Goal: Task Accomplishment & Management: Complete application form

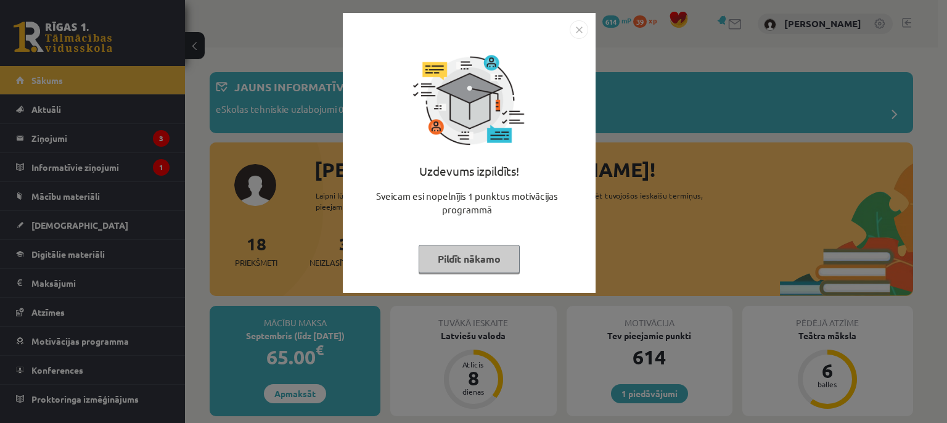
click at [582, 22] on img "Close" at bounding box center [579, 29] width 18 height 18
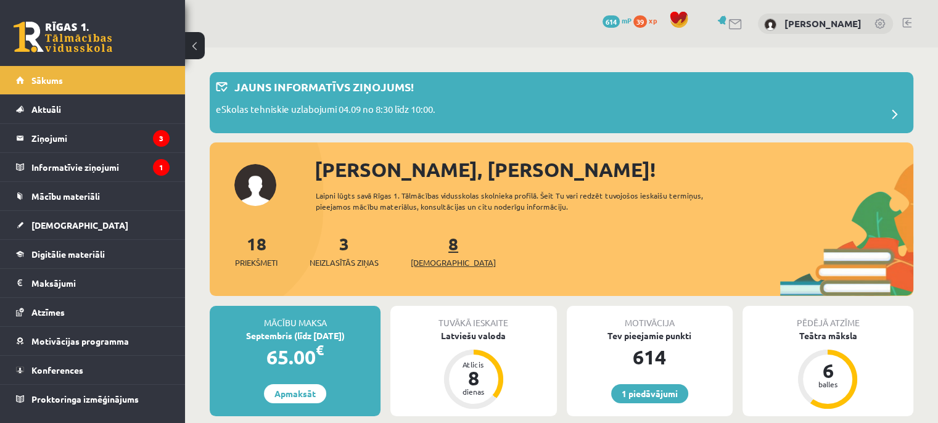
click at [436, 259] on span "[DEMOGRAPHIC_DATA]" at bounding box center [453, 262] width 85 height 12
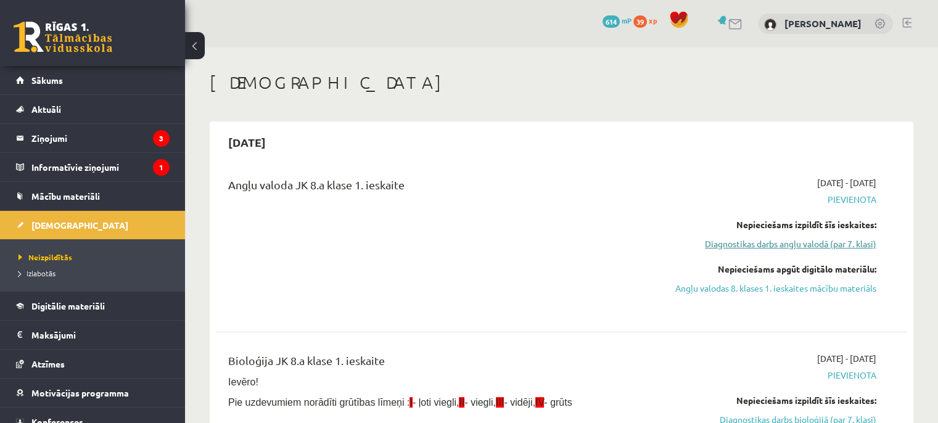
click at [803, 240] on link "Diagnostikas darbs angļu valodā (par 7. klasi)" at bounding box center [773, 243] width 203 height 13
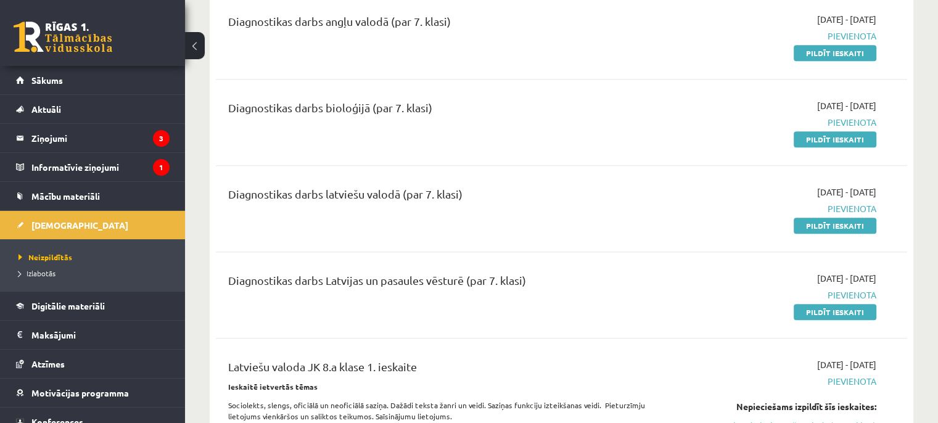
click at [803, 240] on div "Diagnostikas darbs latviešu valodā (par 7. klasi) 2025-09-01 - 2025-09-15 Pievi…" at bounding box center [561, 208] width 691 height 71
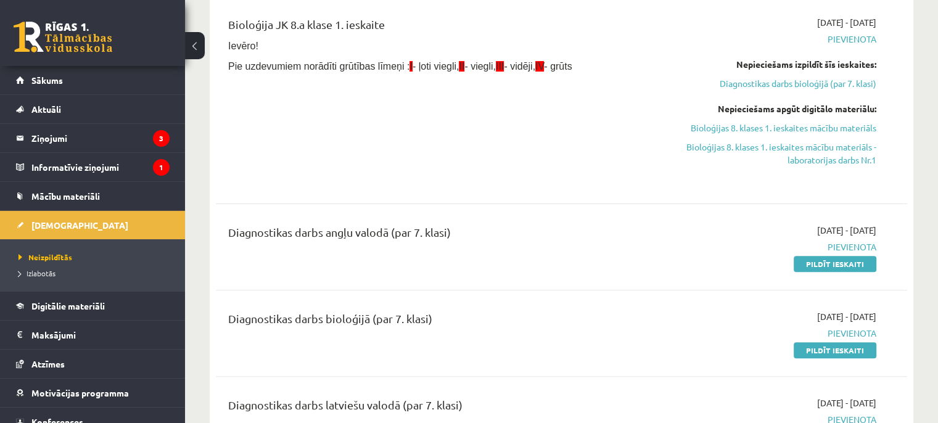
scroll to position [405, 0]
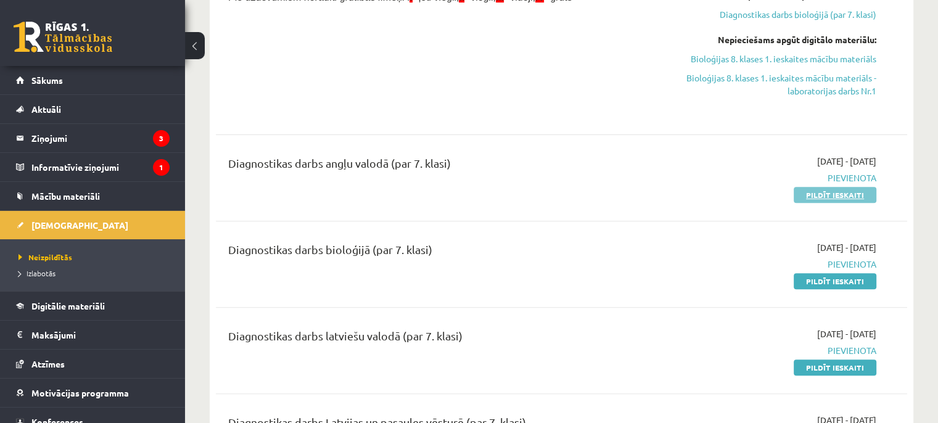
click at [847, 194] on link "Pildīt ieskaiti" at bounding box center [834, 195] width 83 height 16
click at [529, 33] on div "Bioloģija JK 8.a klase 1. ieskaite Ievēro! Pie uzdevumiem norādīti grūtības līm…" at bounding box center [441, 31] width 444 height 168
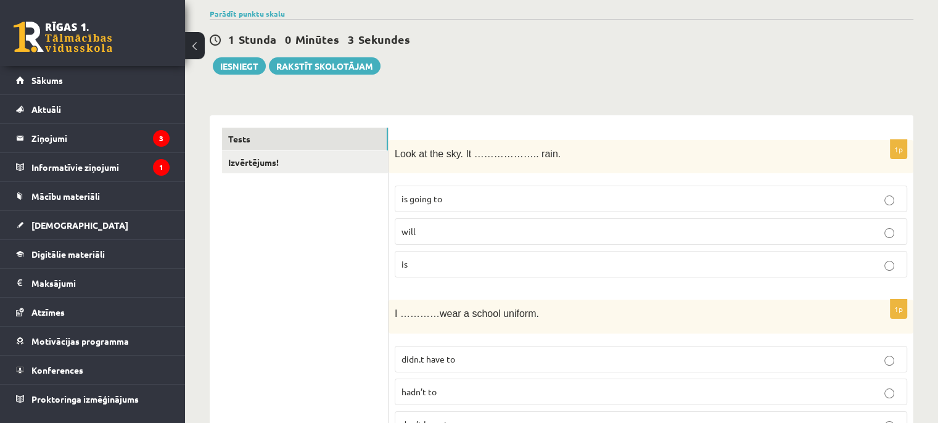
scroll to position [106, 0]
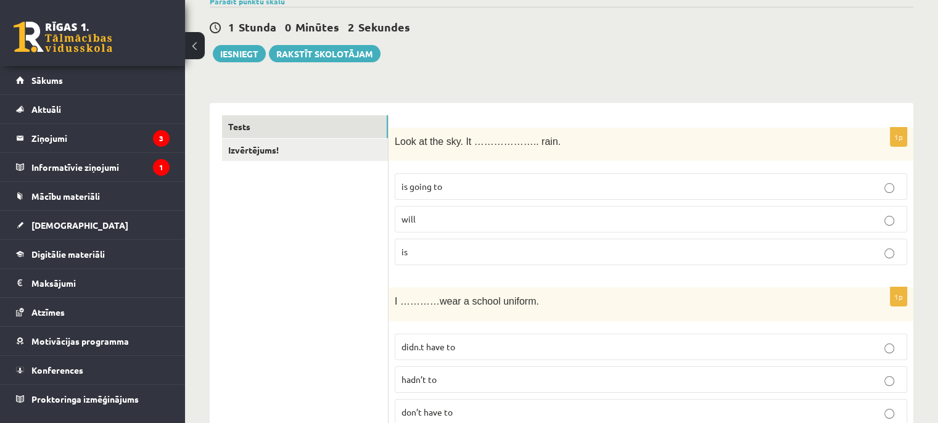
click at [594, 184] on p "is going to" at bounding box center [650, 186] width 499 height 13
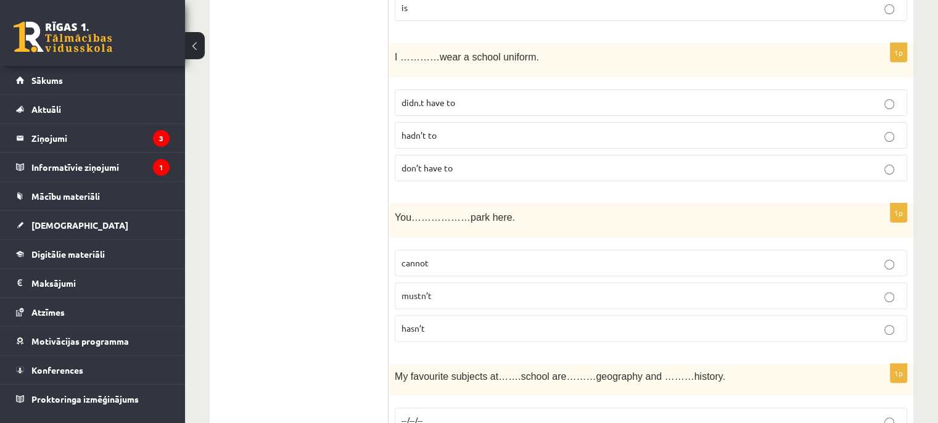
scroll to position [362, 0]
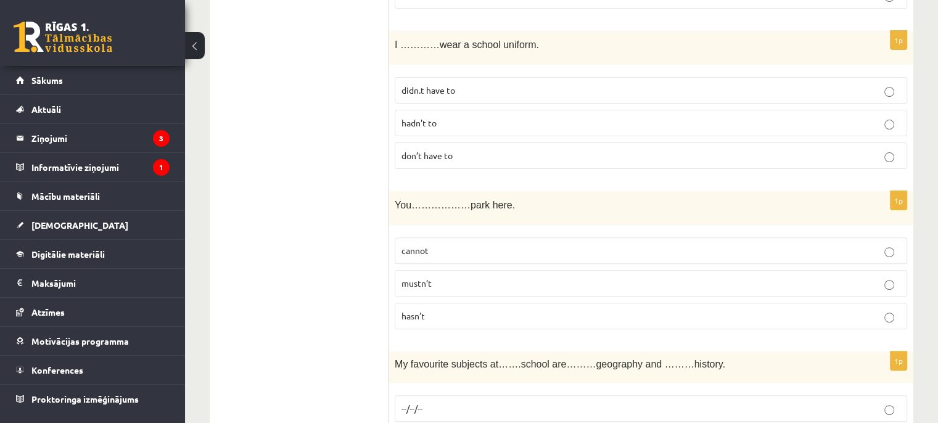
click at [510, 156] on p "don’t have to" at bounding box center [650, 155] width 499 height 13
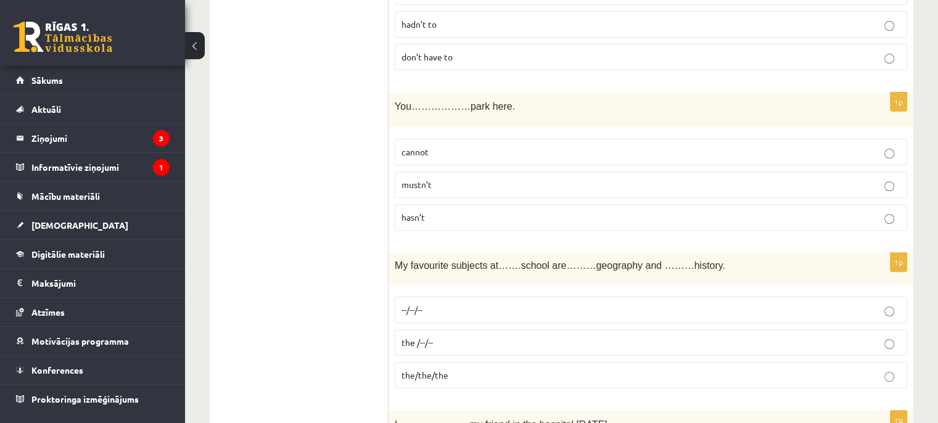
scroll to position [473, 0]
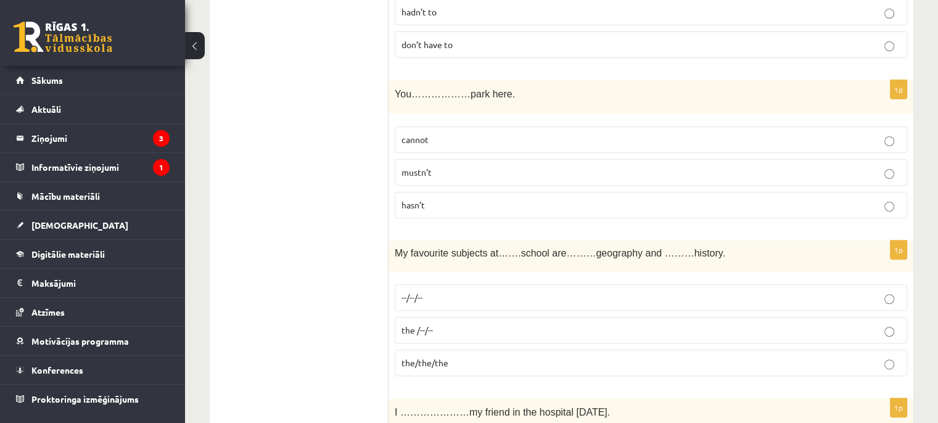
click at [493, 139] on p "cannot" at bounding box center [650, 139] width 499 height 13
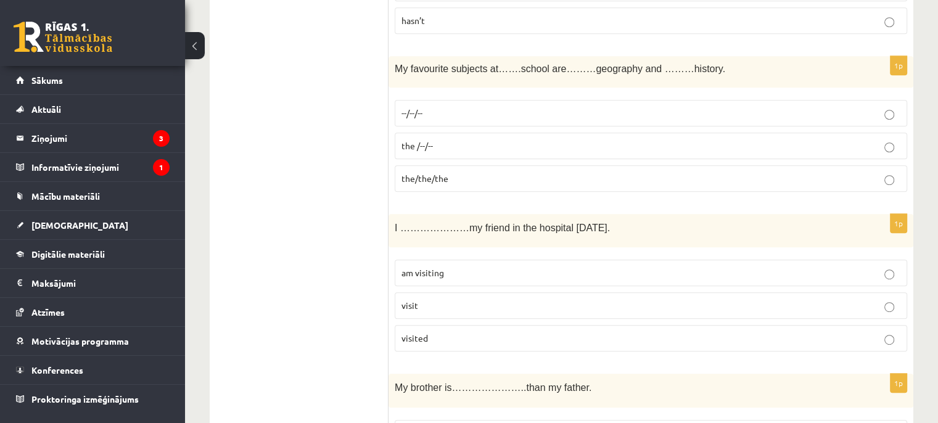
scroll to position [676, 0]
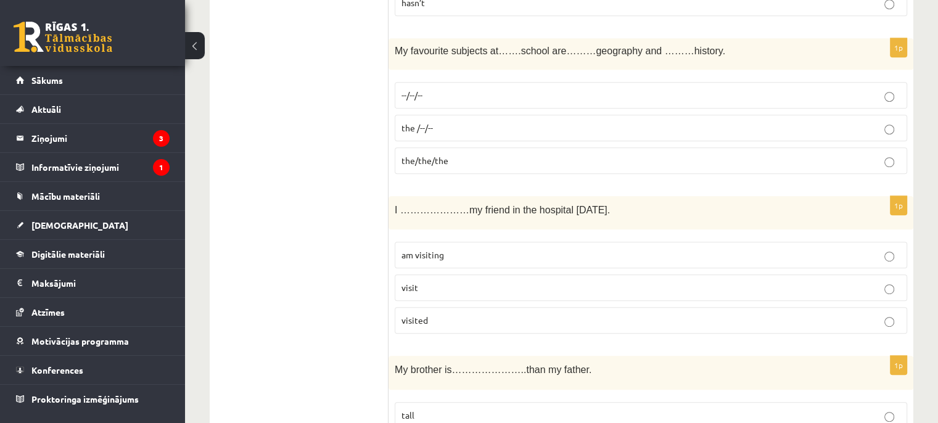
click at [533, 115] on label "the /--/--" at bounding box center [650, 128] width 512 height 27
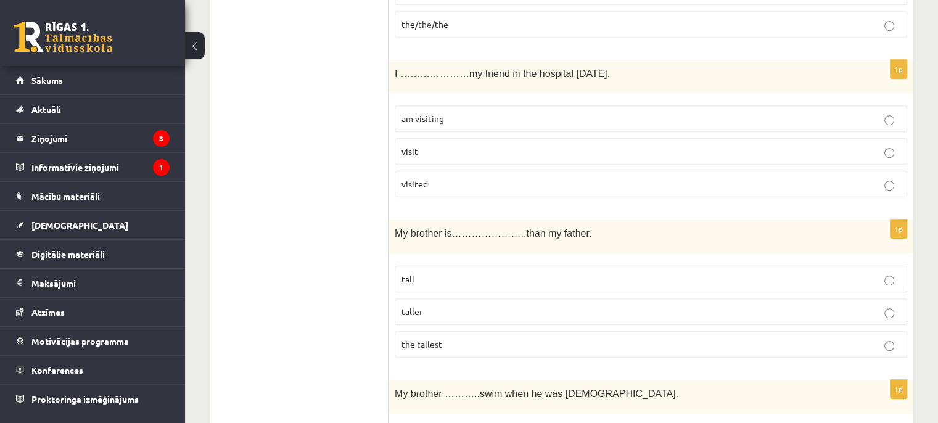
scroll to position [830, 0]
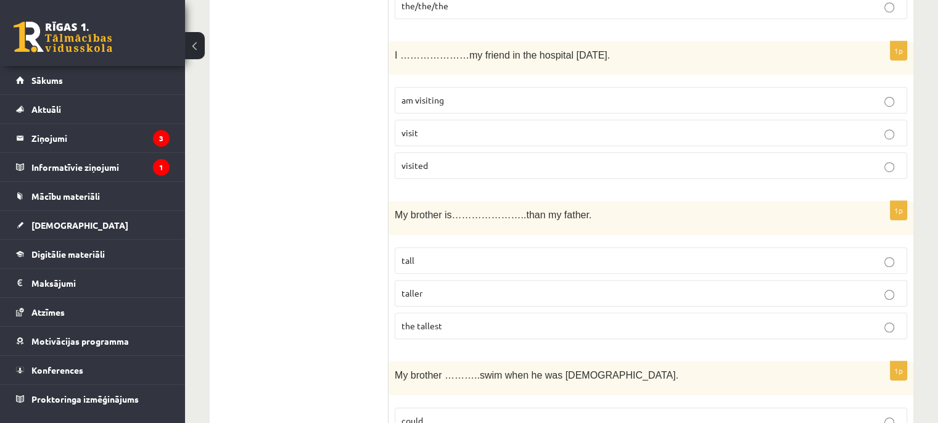
click at [482, 104] on label "am visiting" at bounding box center [650, 100] width 512 height 27
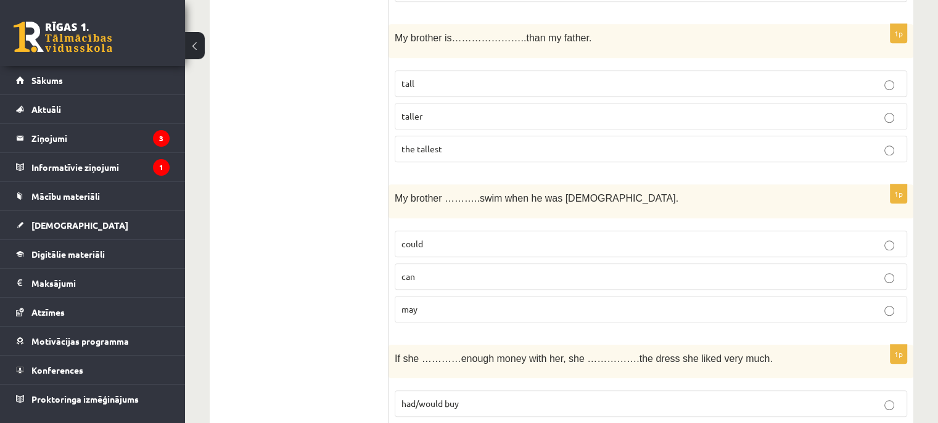
scroll to position [977, 0]
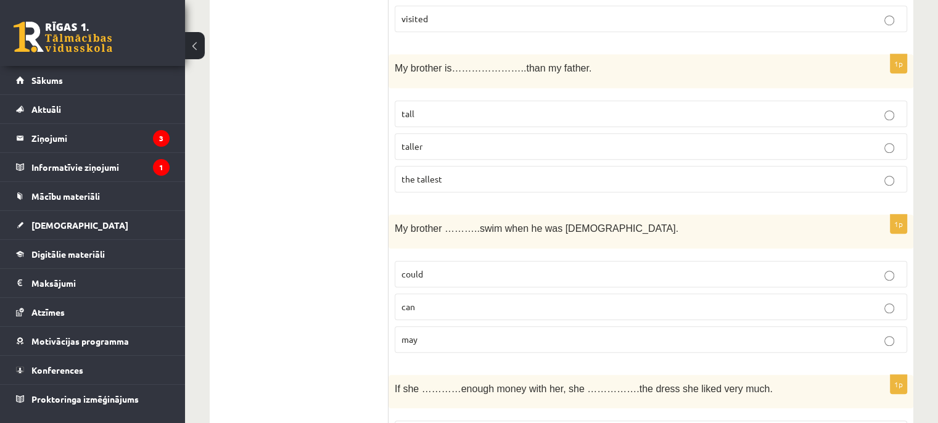
drag, startPoint x: 587, startPoint y: 166, endPoint x: 592, endPoint y: 159, distance: 8.4
click at [590, 166] on label "the tallest" at bounding box center [650, 179] width 512 height 27
click at [644, 142] on p "taller" at bounding box center [650, 146] width 499 height 13
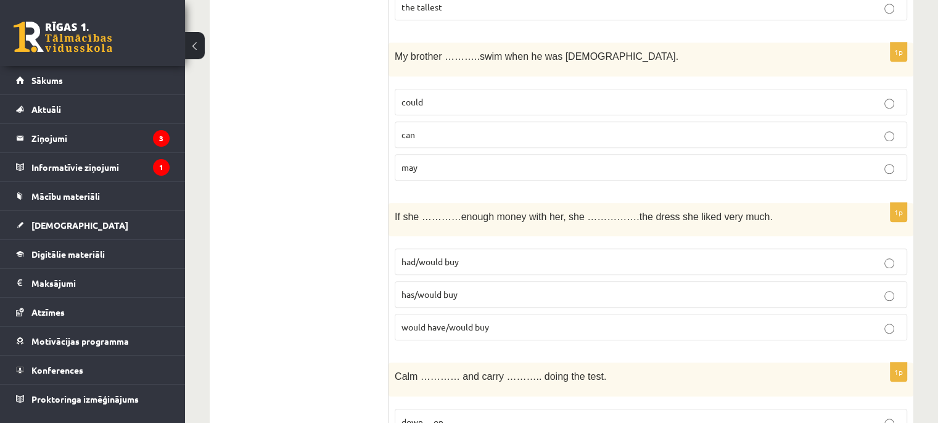
scroll to position [1155, 0]
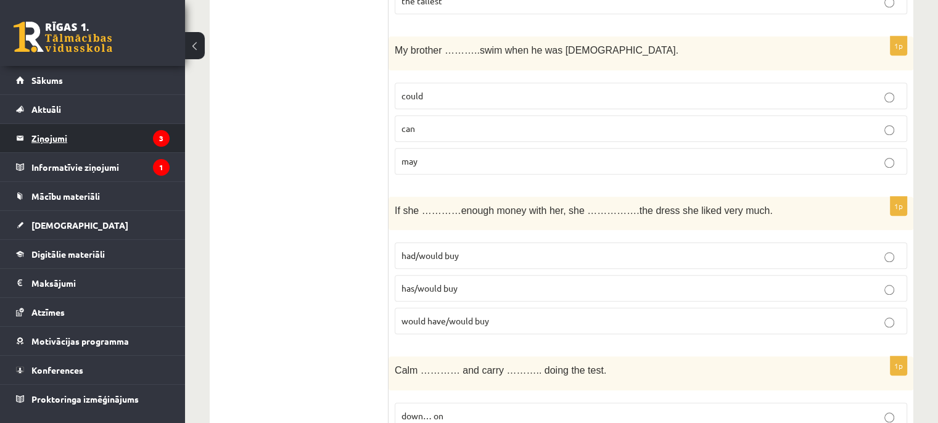
click at [70, 147] on legend "Ziņojumi 3" at bounding box center [100, 138] width 138 height 28
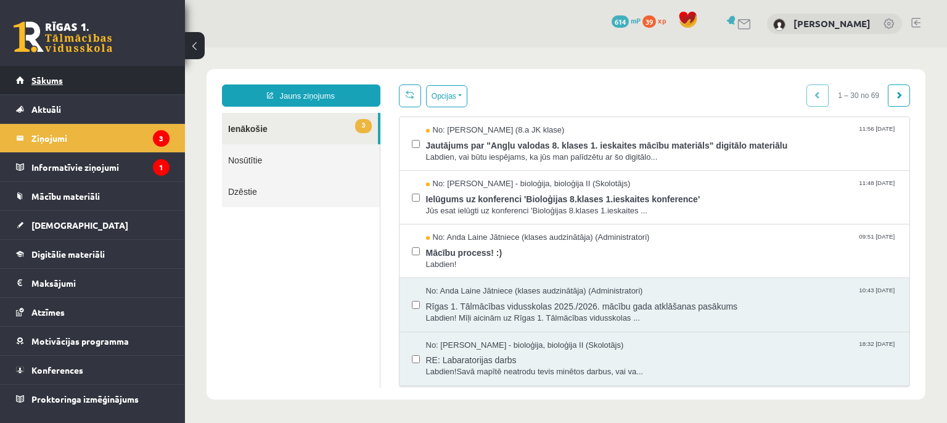
click at [52, 75] on span "Sākums" at bounding box center [46, 80] width 31 height 11
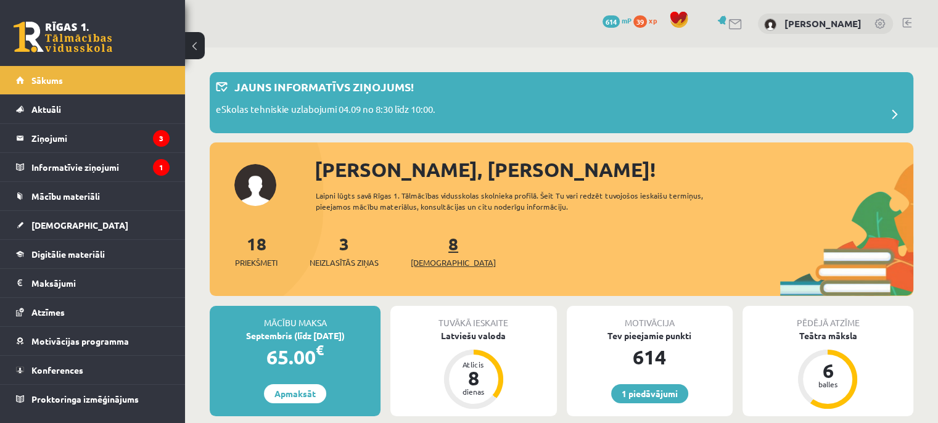
click at [427, 264] on span "[DEMOGRAPHIC_DATA]" at bounding box center [453, 262] width 85 height 12
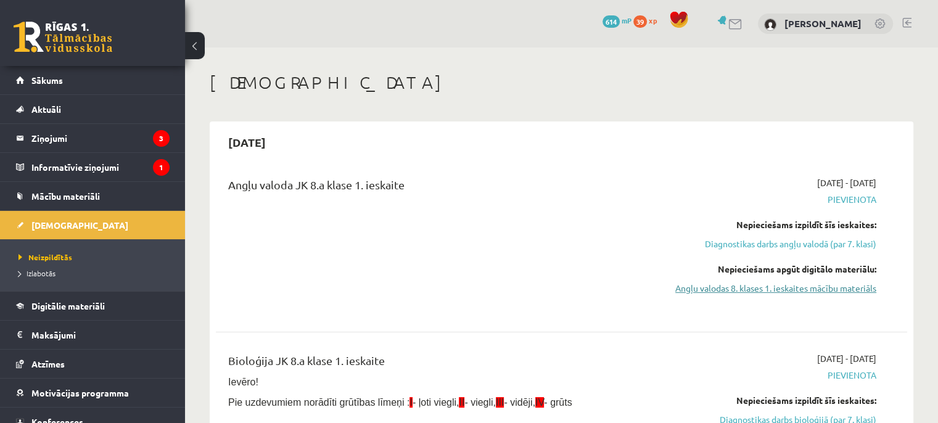
click at [801, 292] on link "Angļu valodas 8. klases 1. ieskaites mācību materiāls" at bounding box center [773, 288] width 203 height 13
click at [765, 240] on link "Diagnostikas darbs angļu valodā (par 7. klasi)" at bounding box center [773, 243] width 203 height 13
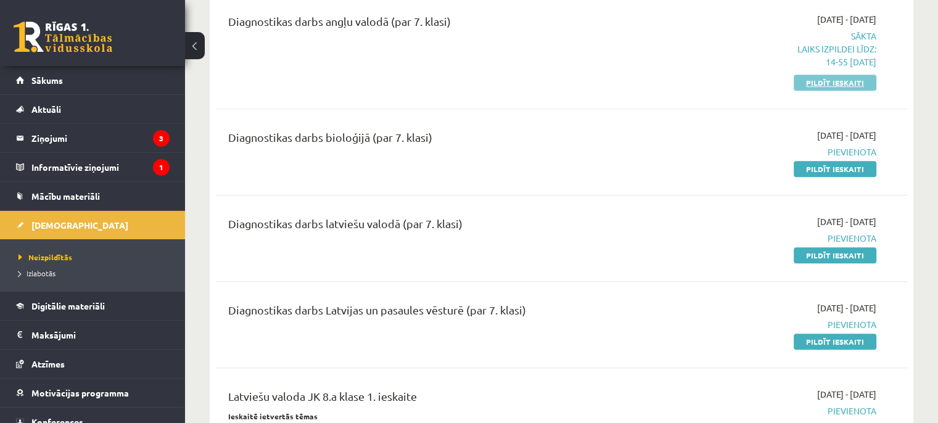
click at [829, 89] on link "Pildīt ieskaiti" at bounding box center [834, 83] width 83 height 16
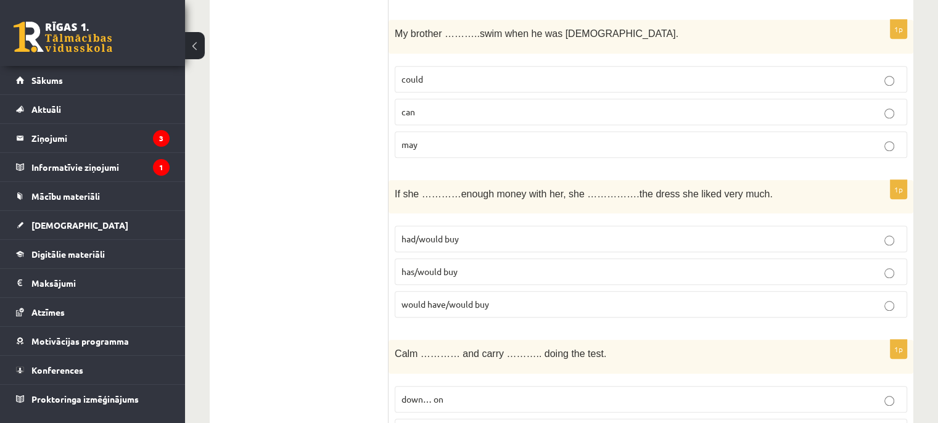
scroll to position [1183, 0]
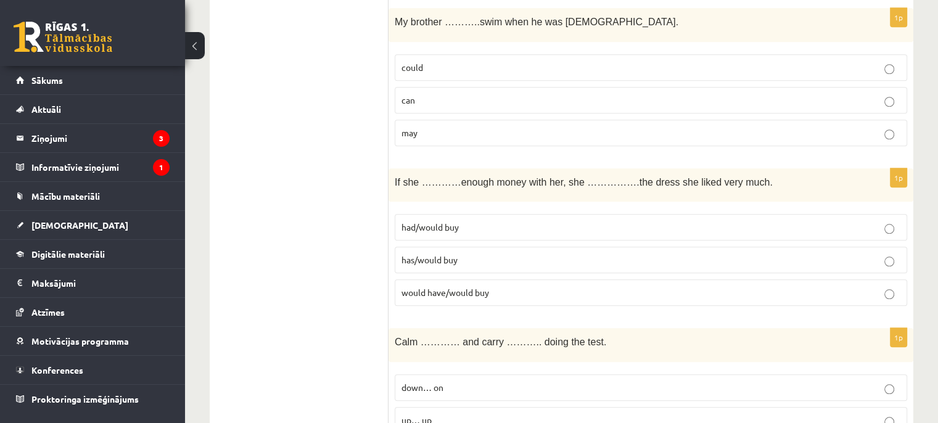
click at [512, 54] on label "could" at bounding box center [650, 67] width 512 height 27
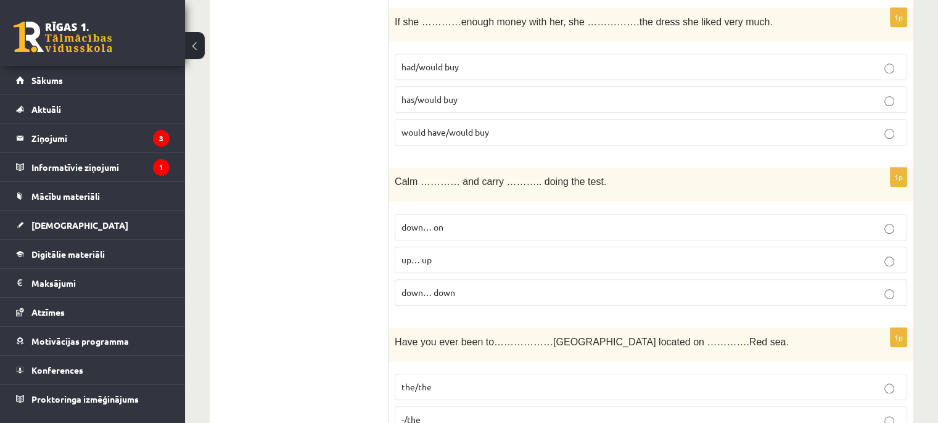
scroll to position [1351, 0]
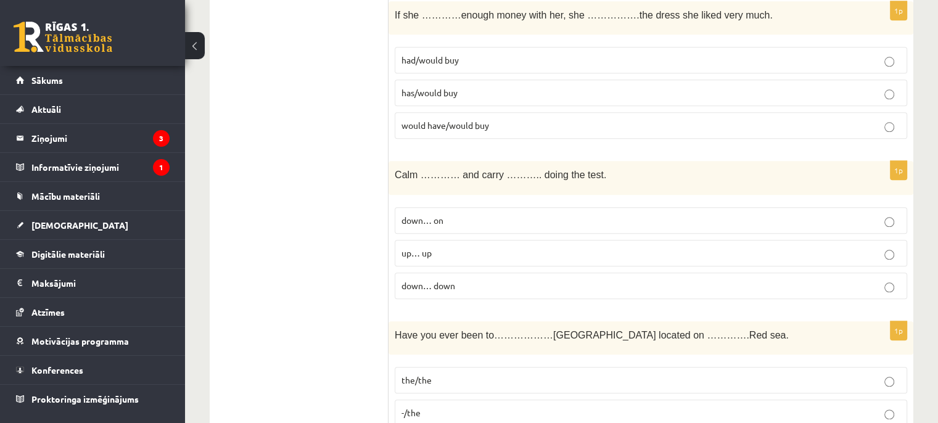
click at [752, 185] on div "Calm ………… and carry ……….. doing the test." at bounding box center [650, 178] width 525 height 34
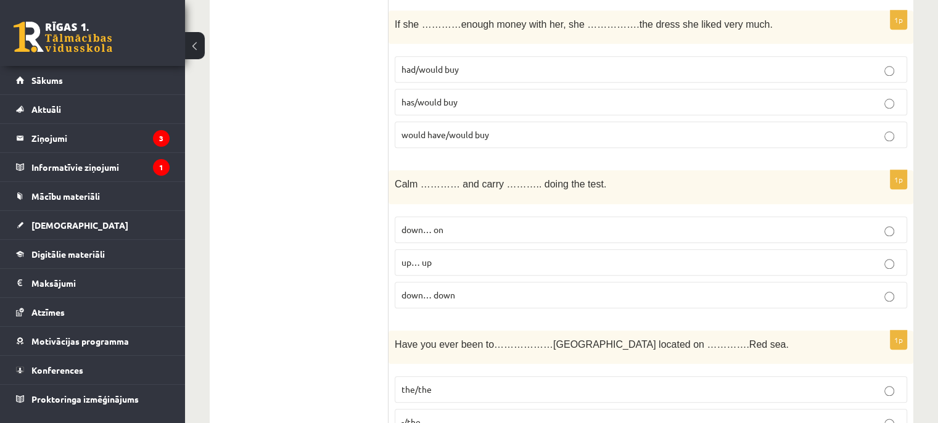
scroll to position [1335, 0]
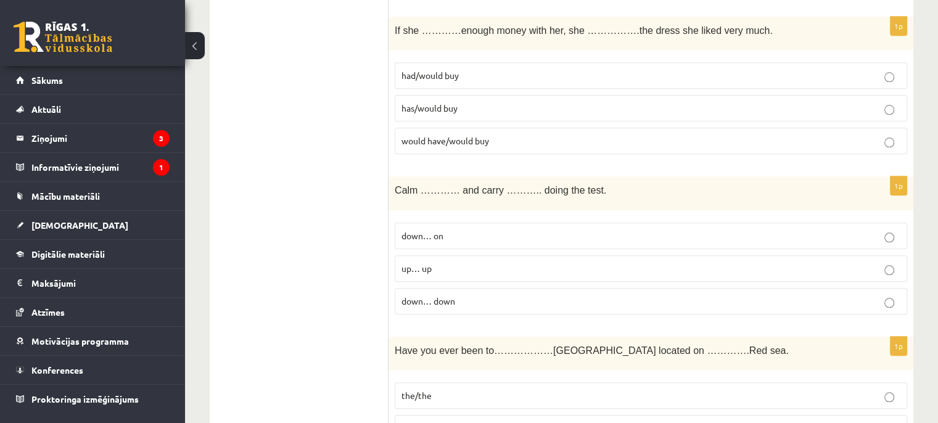
click at [498, 110] on label "has/would buy" at bounding box center [650, 108] width 512 height 27
click at [505, 80] on label "had/would buy" at bounding box center [650, 75] width 512 height 27
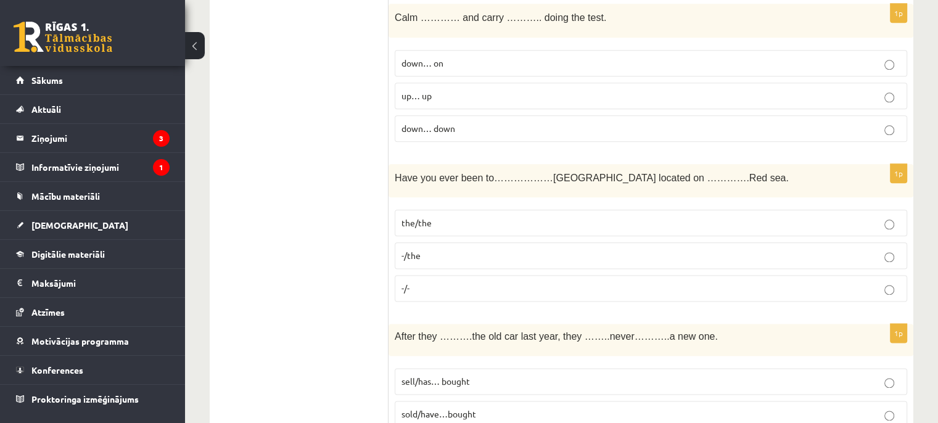
scroll to position [1514, 0]
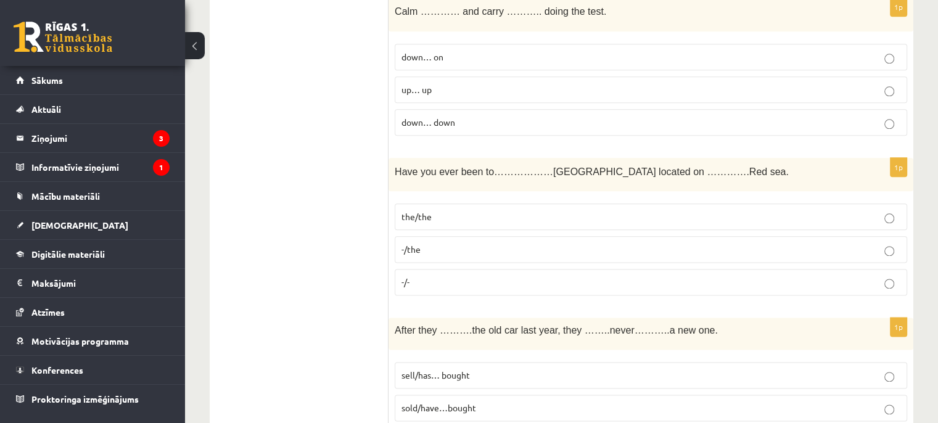
click at [607, 56] on label "down… on" at bounding box center [650, 57] width 512 height 27
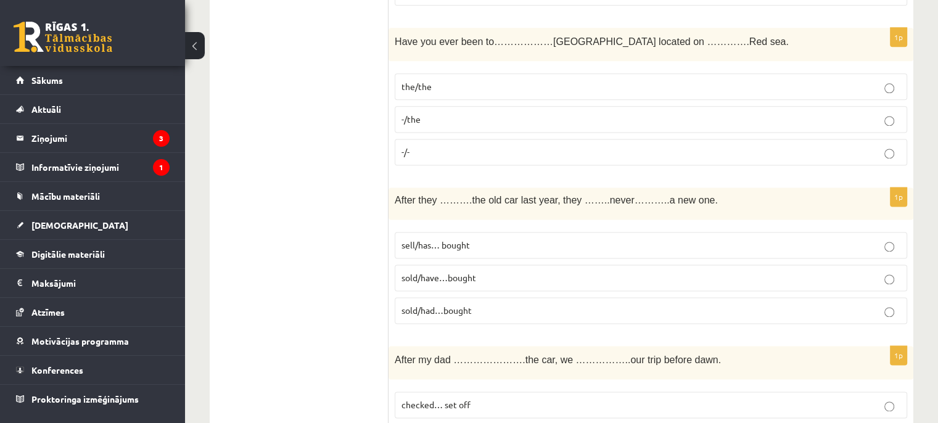
scroll to position [1649, 0]
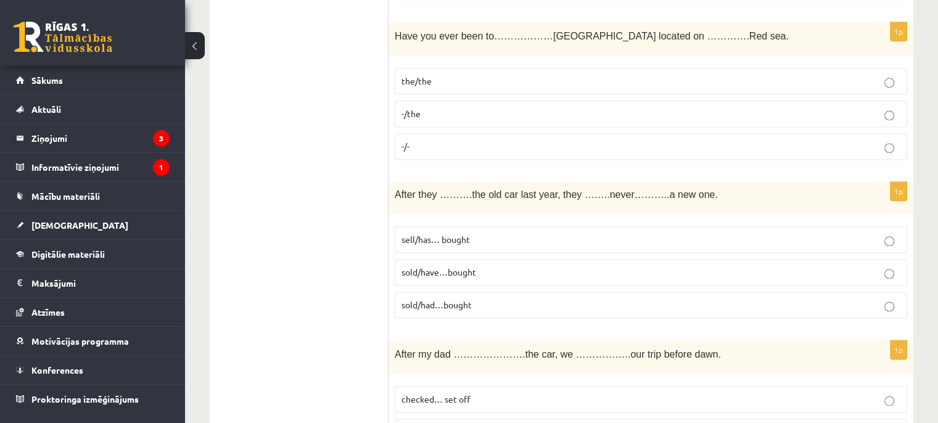
click at [494, 107] on p "-/the" at bounding box center [650, 113] width 499 height 13
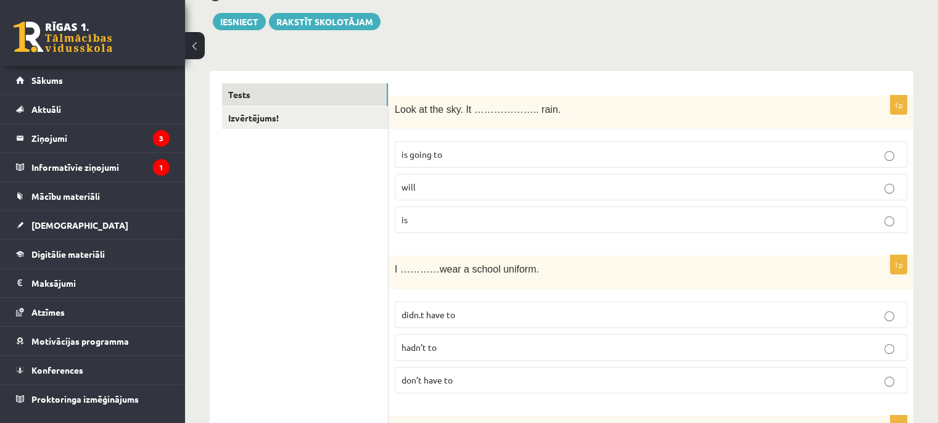
scroll to position [126, 0]
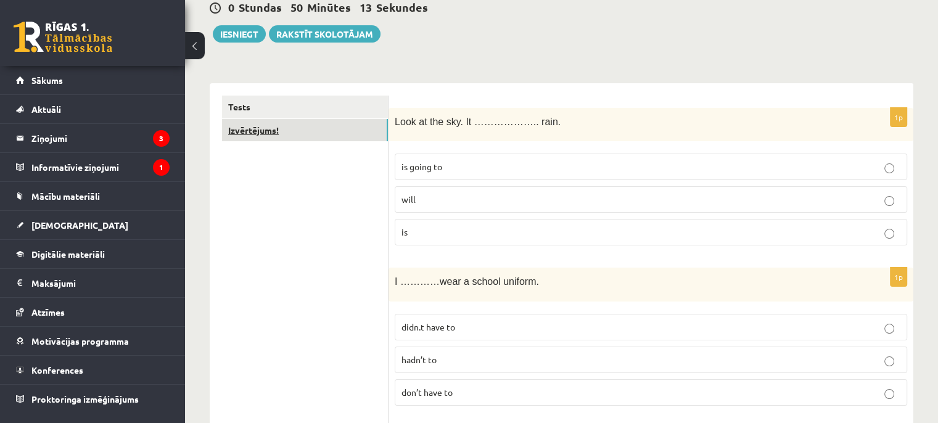
click at [335, 131] on link "Izvērtējums!" at bounding box center [305, 130] width 166 height 23
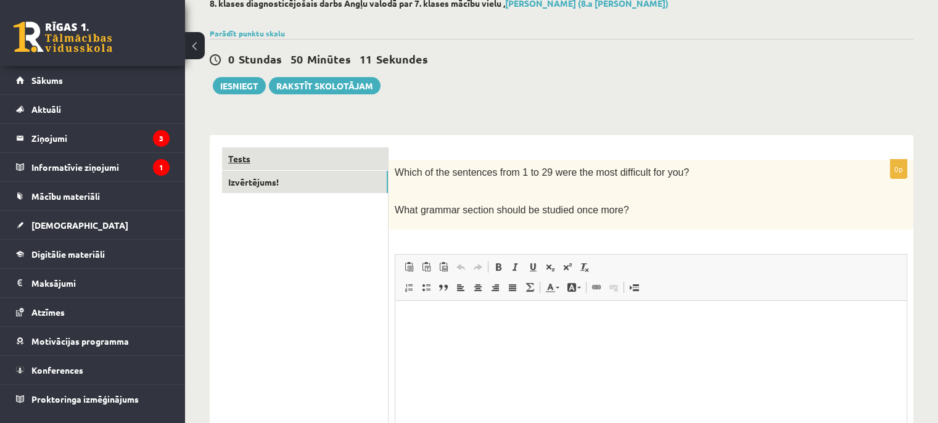
scroll to position [0, 0]
click at [318, 157] on link "Tests" at bounding box center [305, 158] width 166 height 23
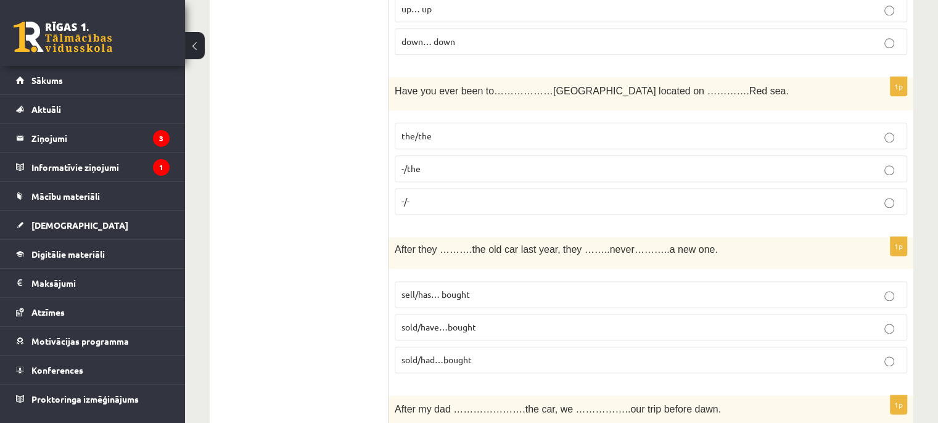
scroll to position [1571, 0]
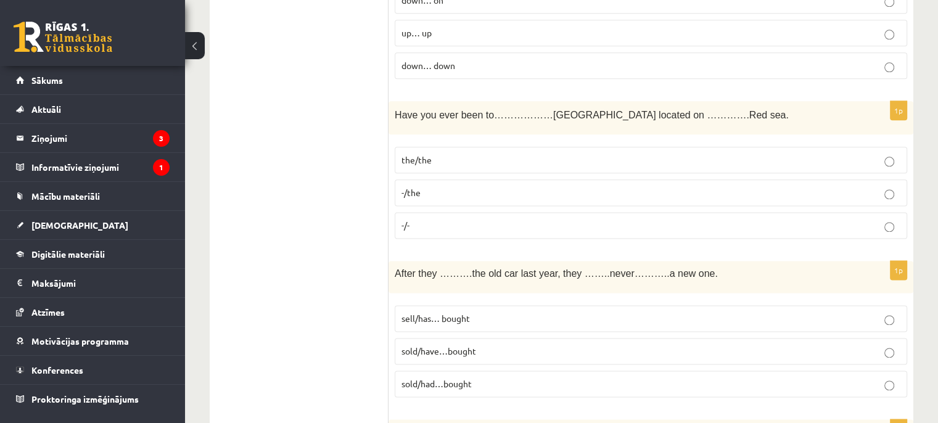
click at [821, 220] on label "-/-" at bounding box center [650, 225] width 512 height 27
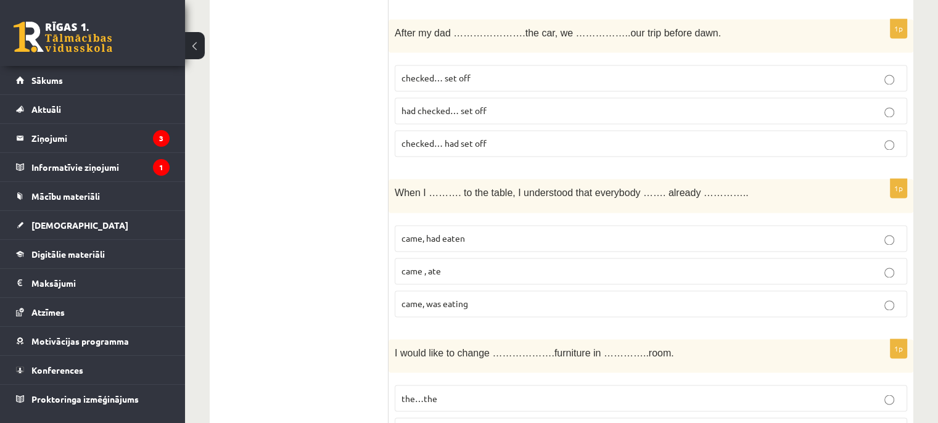
scroll to position [1947, 0]
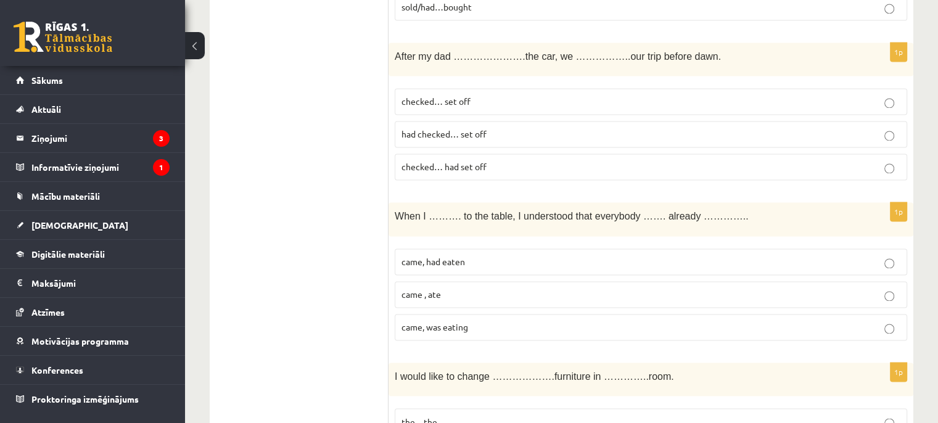
click at [505, 128] on p "had checked… set off" at bounding box center [650, 134] width 499 height 13
click at [509, 160] on p "checked… had set off" at bounding box center [650, 166] width 499 height 13
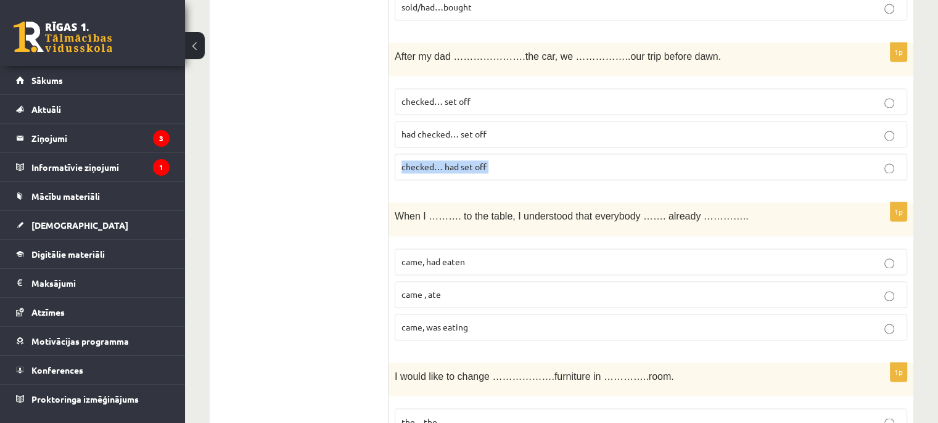
click at [531, 160] on p "checked… had set off" at bounding box center [650, 166] width 499 height 13
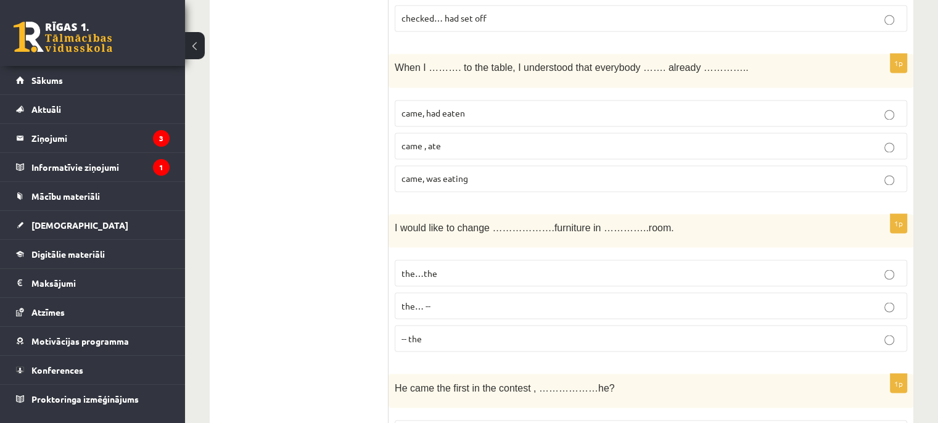
scroll to position [2101, 0]
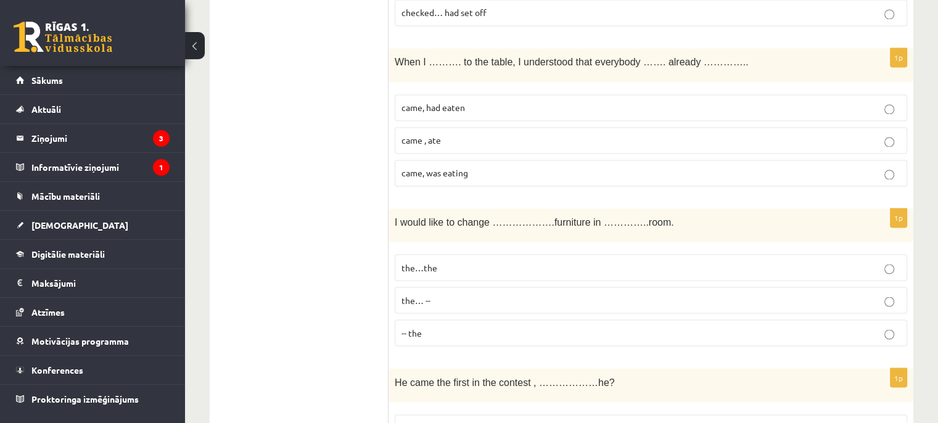
click at [476, 134] on p "came , ate" at bounding box center [650, 140] width 499 height 13
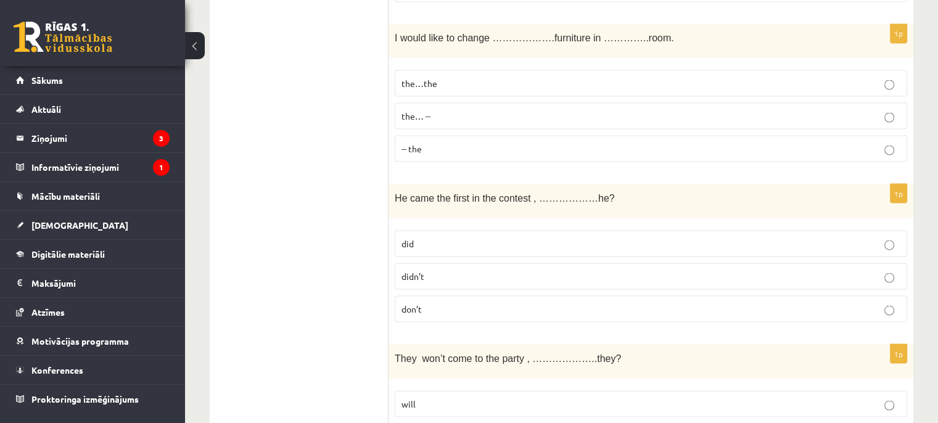
scroll to position [2298, 0]
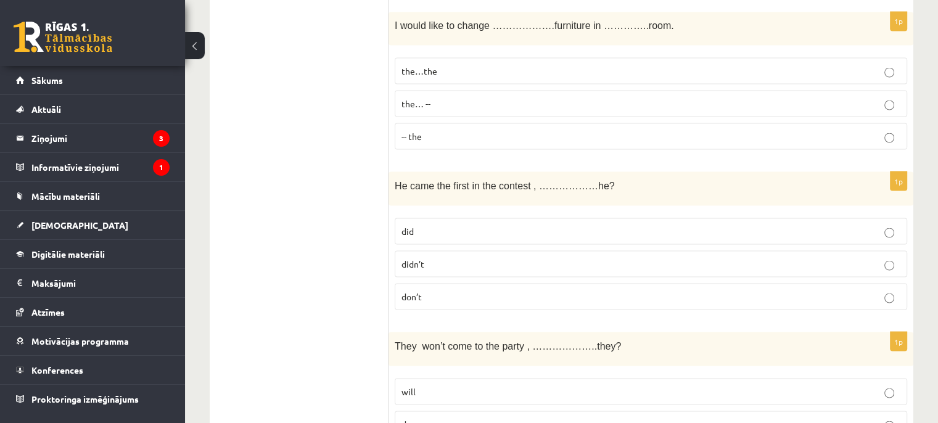
click at [470, 129] on p "-- the" at bounding box center [650, 135] width 499 height 13
click at [577, 69] on label "the…the" at bounding box center [650, 70] width 512 height 27
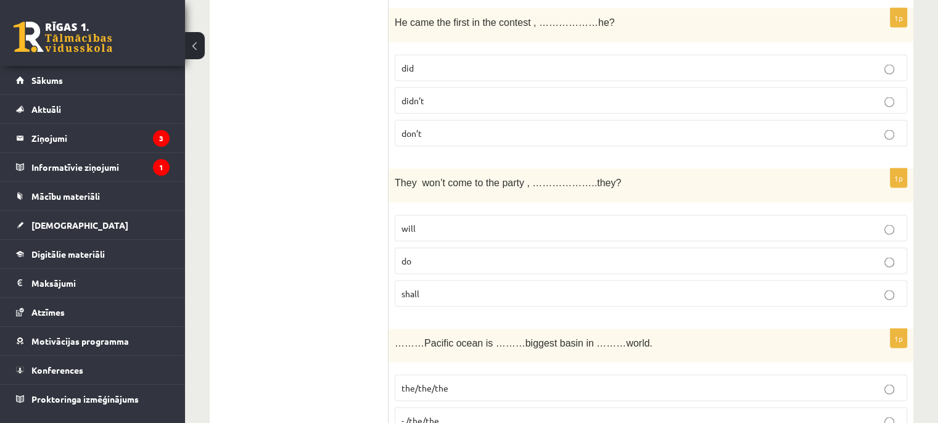
scroll to position [2467, 0]
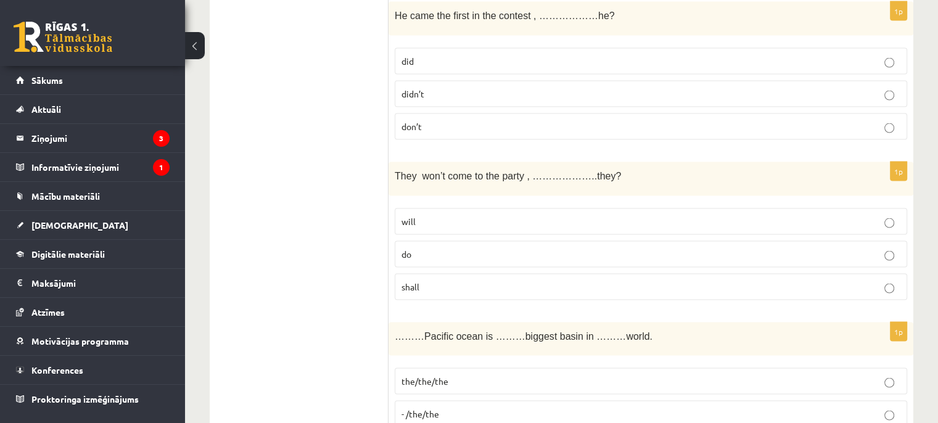
click at [522, 55] on p "did" at bounding box center [650, 61] width 499 height 13
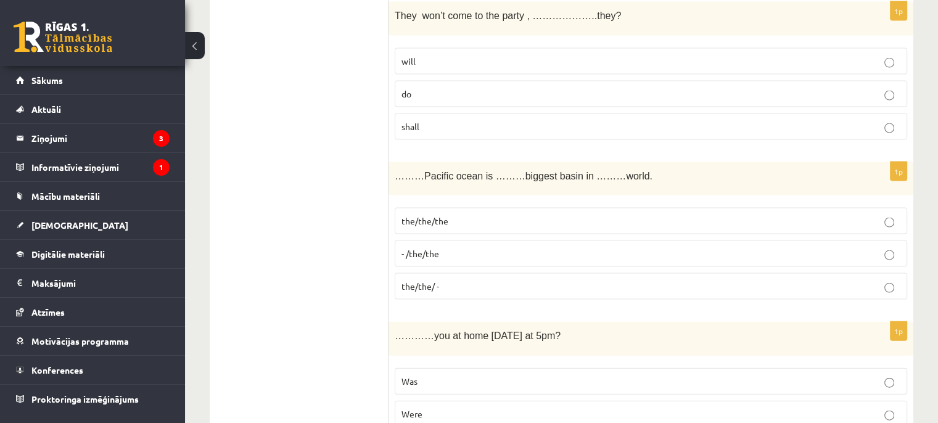
scroll to position [2621, 0]
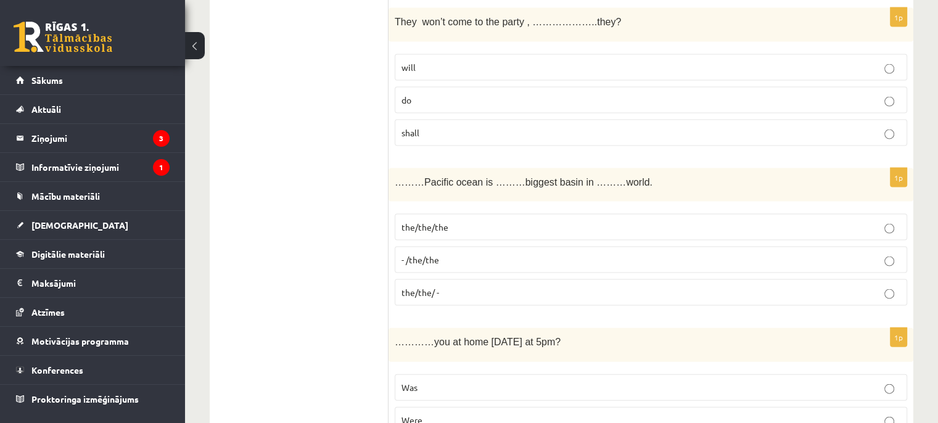
click at [509, 61] on p "will" at bounding box center [650, 67] width 499 height 13
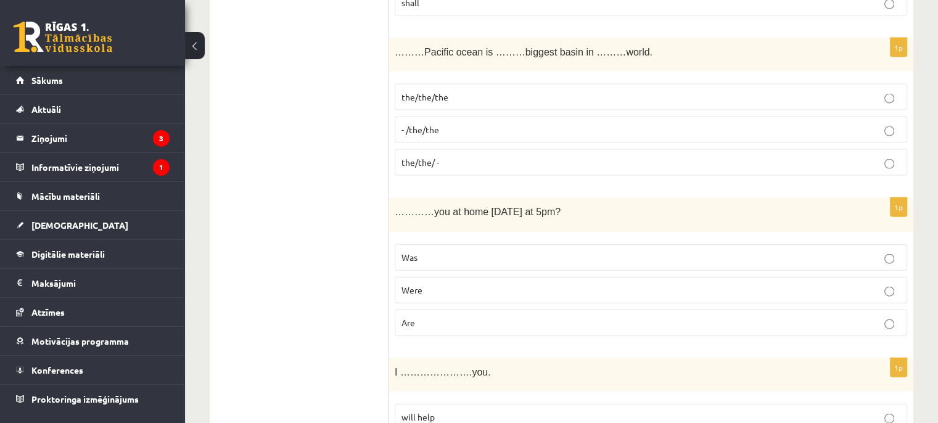
scroll to position [2770, 0]
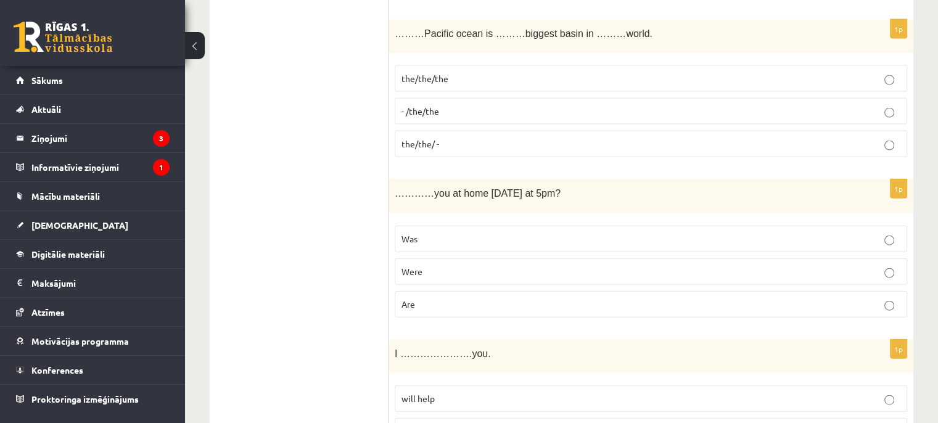
click at [498, 73] on label "the/the/the" at bounding box center [650, 78] width 512 height 27
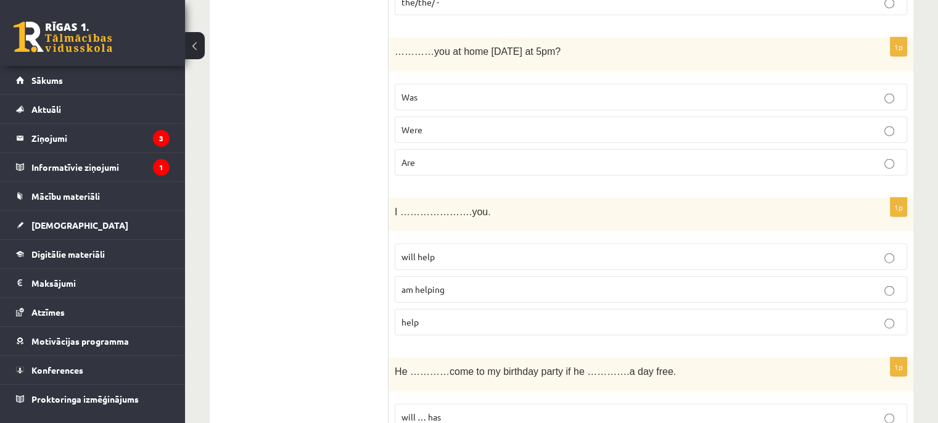
scroll to position [2942, 0]
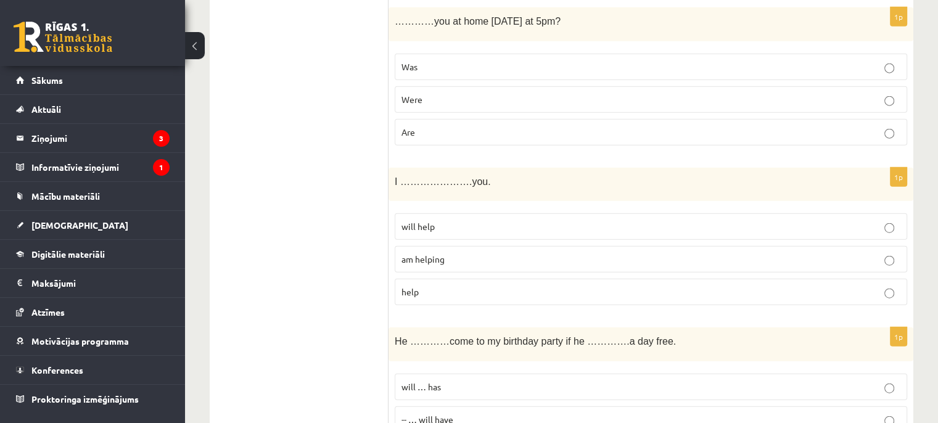
click at [468, 93] on p "Were" at bounding box center [650, 99] width 499 height 13
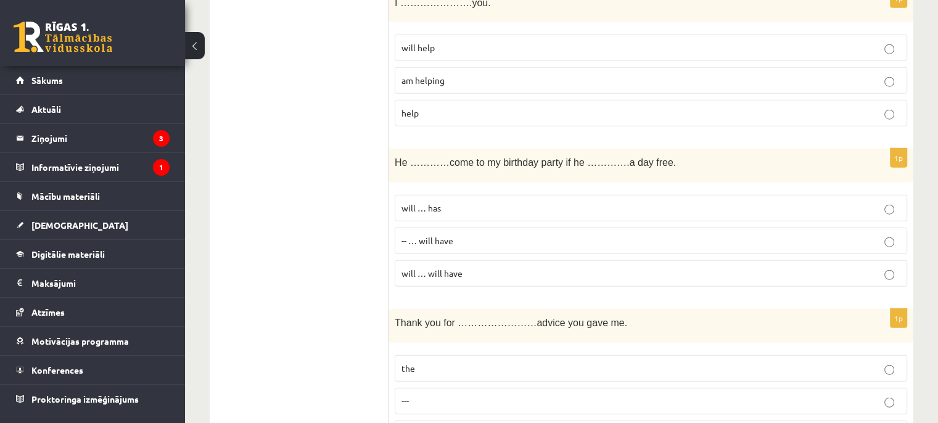
scroll to position [3084, 0]
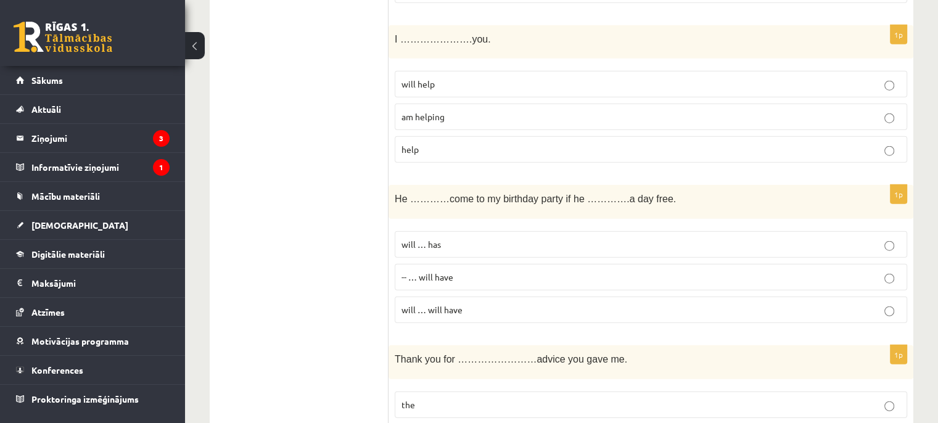
click at [473, 78] on p "will help" at bounding box center [650, 84] width 499 height 13
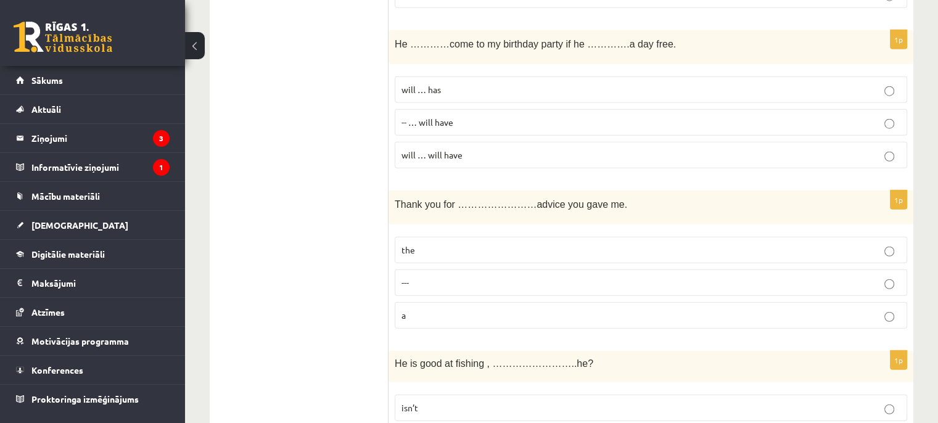
scroll to position [3233, 0]
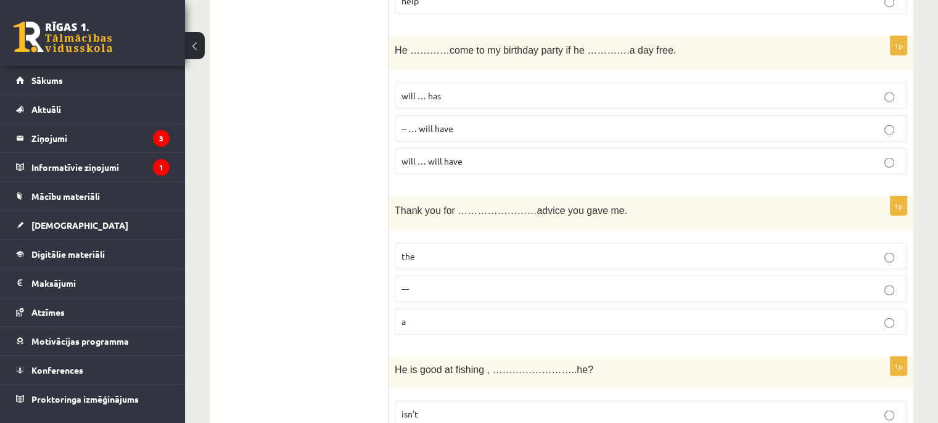
click at [524, 155] on p "will … will have" at bounding box center [650, 161] width 499 height 13
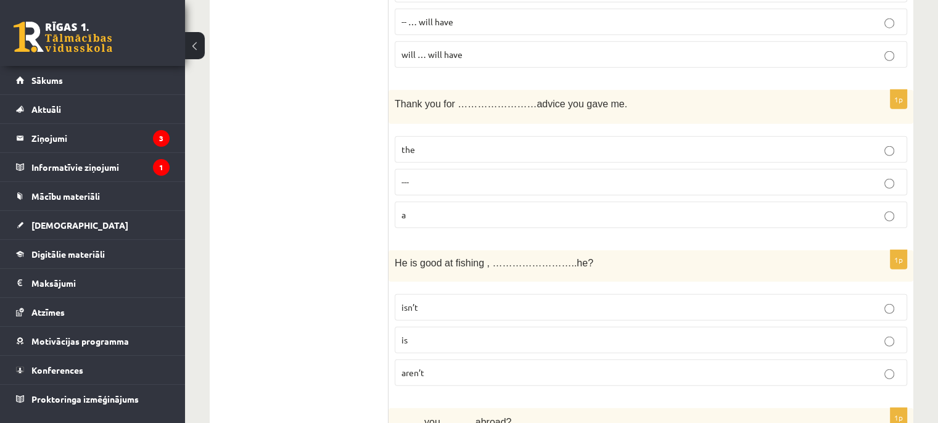
scroll to position [3388, 0]
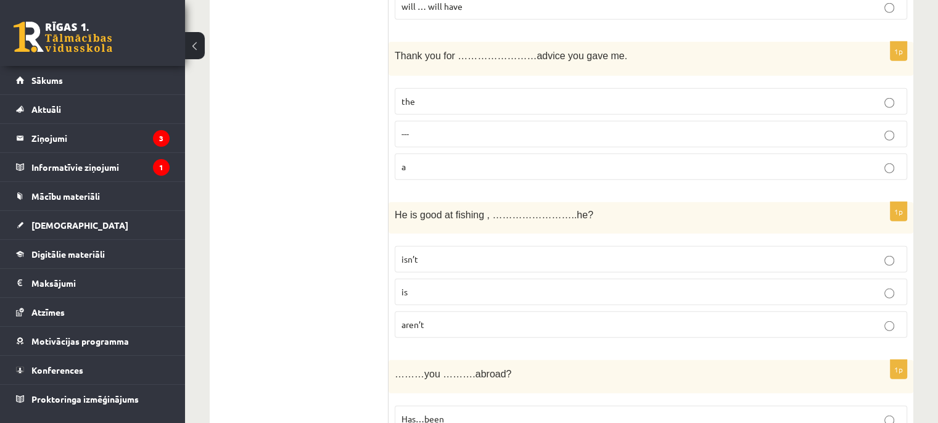
click at [618, 92] on label "the" at bounding box center [650, 101] width 512 height 27
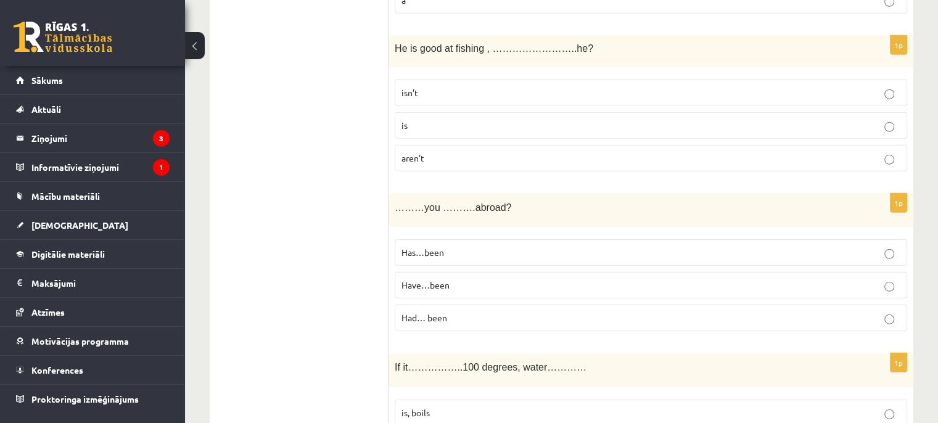
scroll to position [3560, 0]
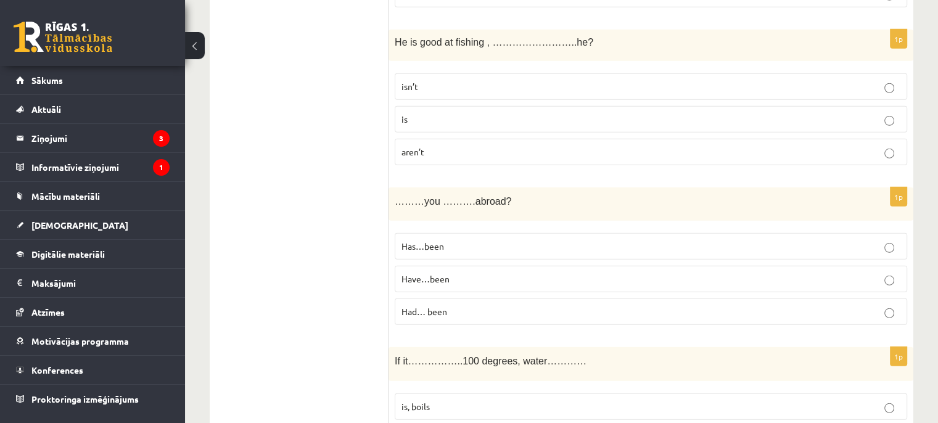
click at [520, 80] on p "isn’t" at bounding box center [650, 86] width 499 height 13
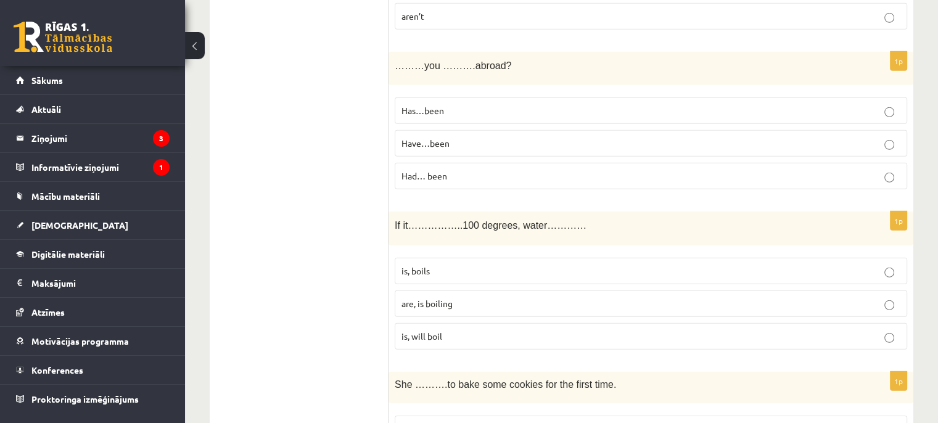
scroll to position [3714, 0]
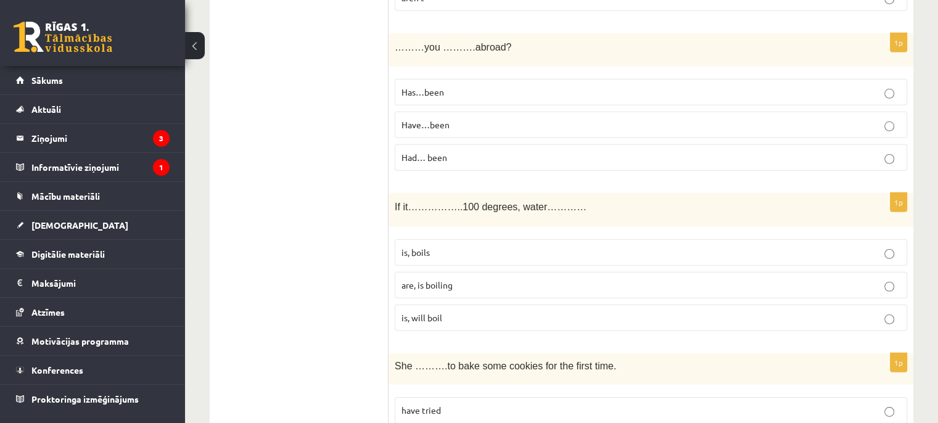
click at [531, 118] on p "Have…been" at bounding box center [650, 124] width 499 height 13
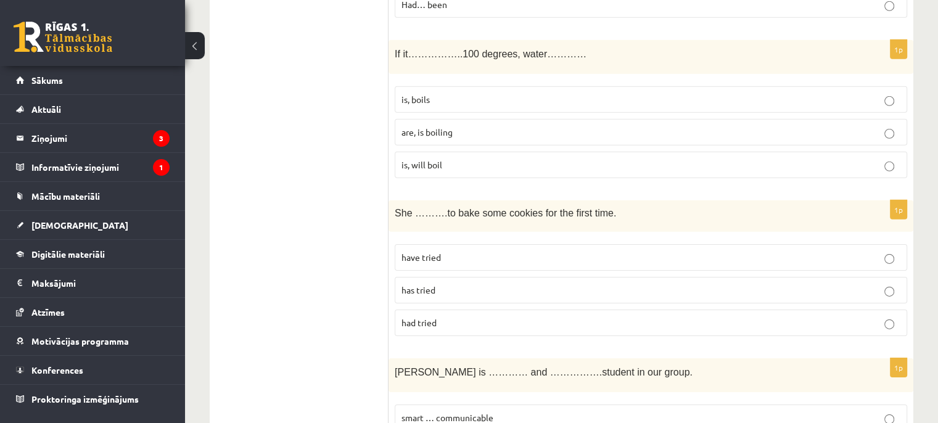
scroll to position [3873, 0]
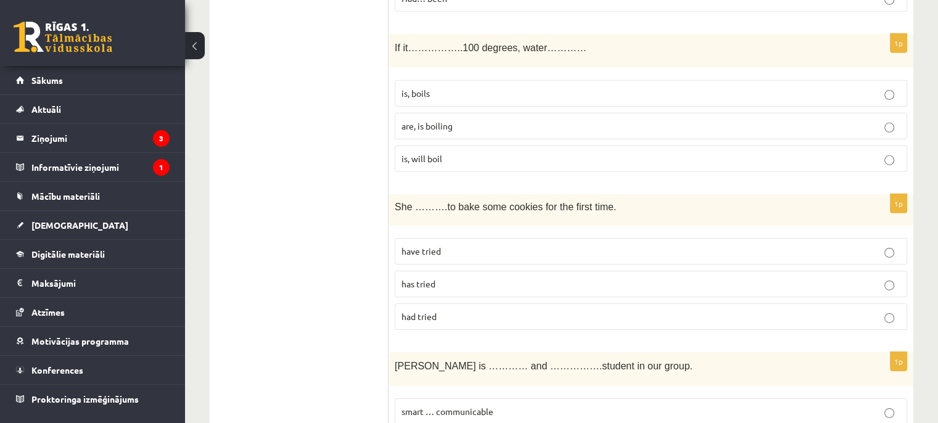
click at [440, 87] on p "is, boils" at bounding box center [650, 93] width 499 height 13
click at [501, 152] on p "is, will boil" at bounding box center [650, 158] width 499 height 13
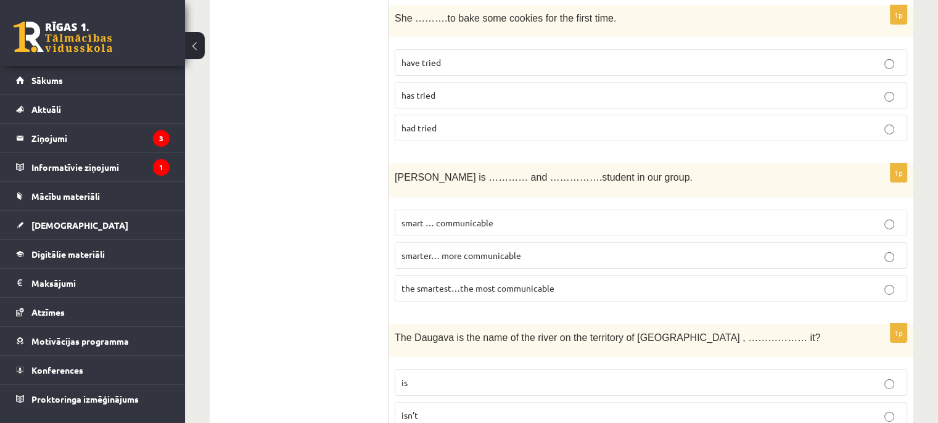
scroll to position [3966, 0]
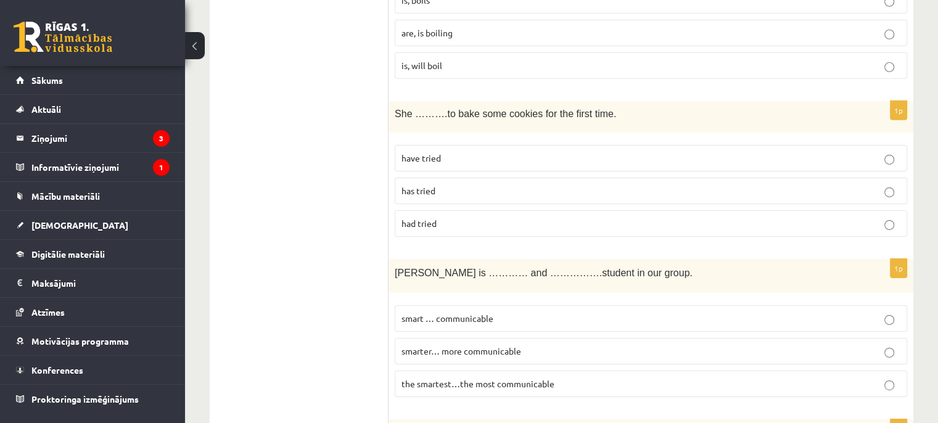
click at [513, 210] on label "had tried" at bounding box center [650, 223] width 512 height 27
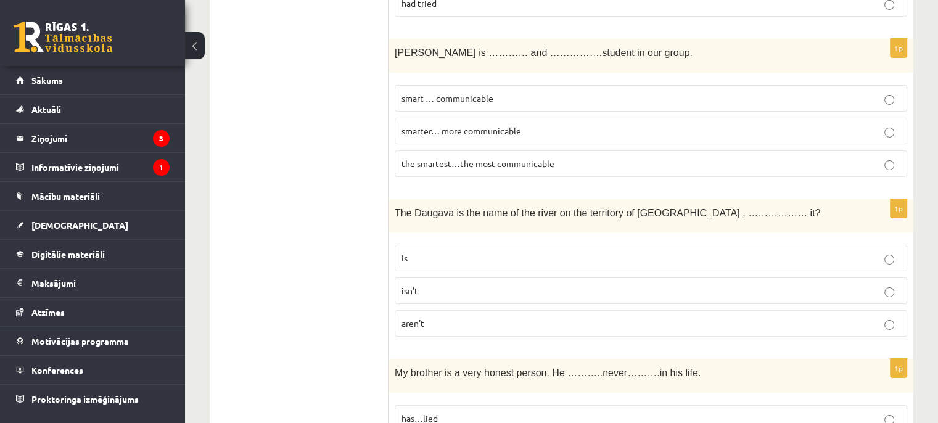
scroll to position [4199, 0]
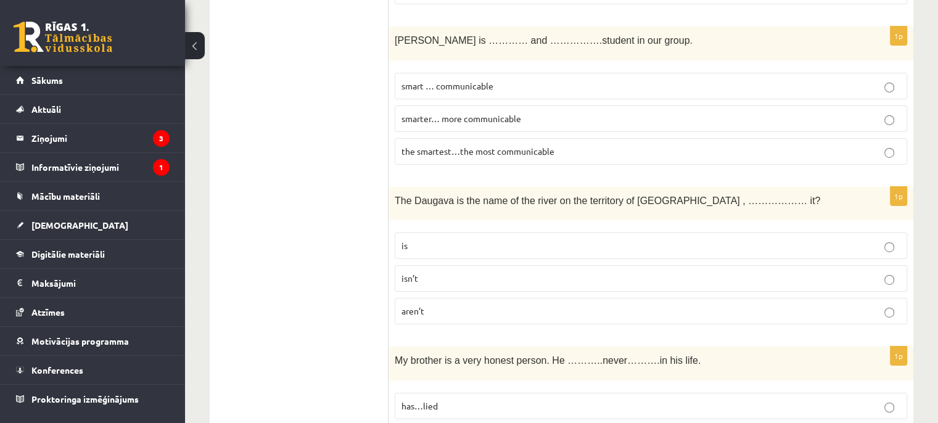
click at [560, 145] on p "the smartest…the most communicable" at bounding box center [650, 151] width 499 height 13
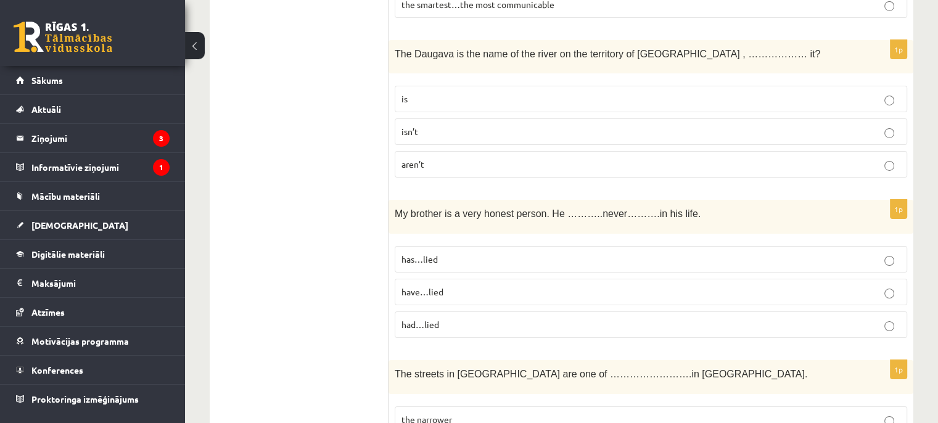
scroll to position [4333, 0]
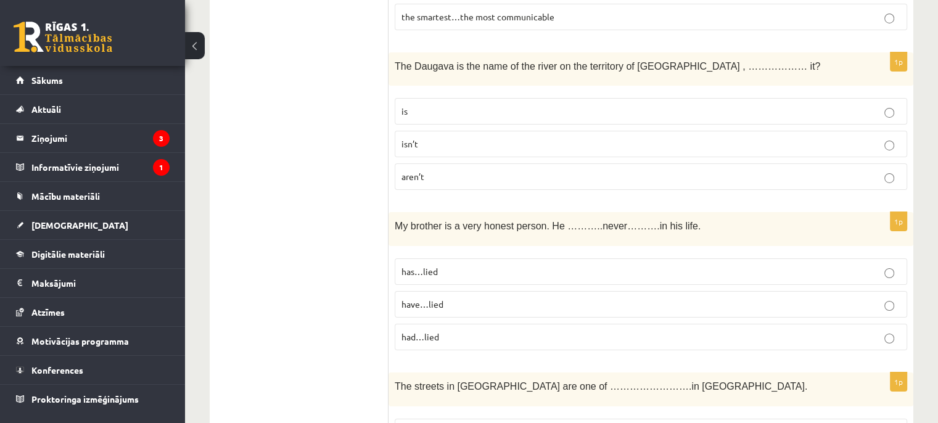
click at [450, 105] on p "is" at bounding box center [650, 111] width 499 height 13
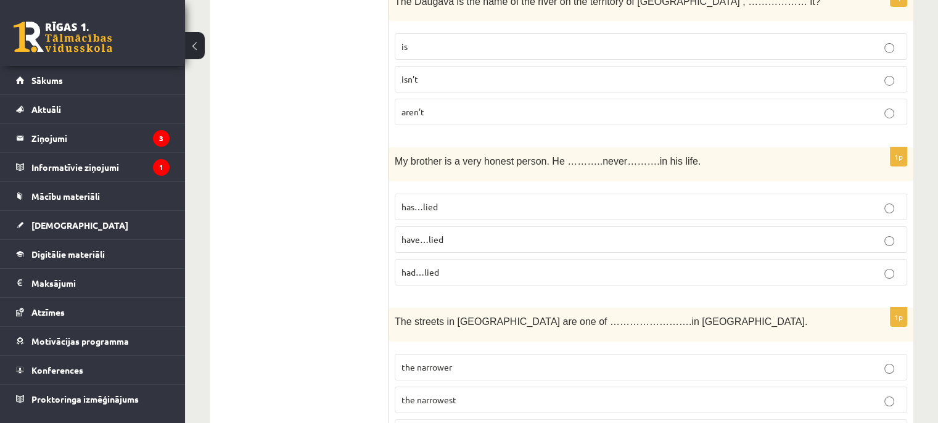
scroll to position [4443, 0]
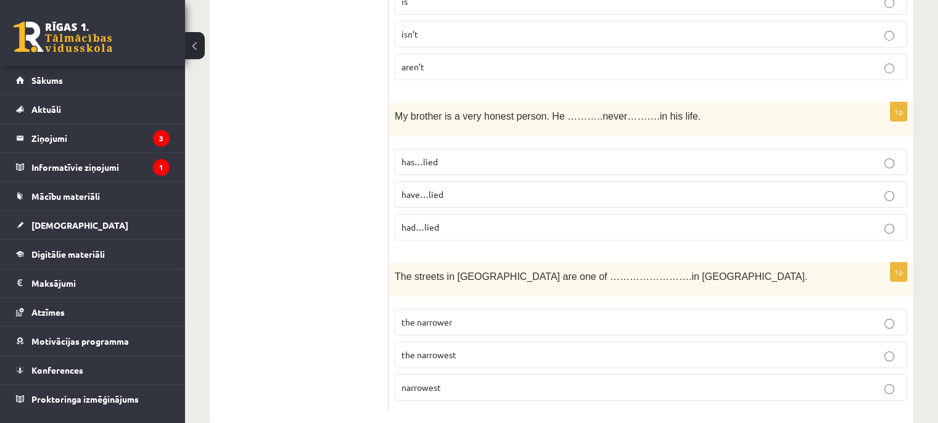
click at [504, 149] on label "has…lied" at bounding box center [650, 162] width 512 height 27
click at [505, 149] on label "has…lied" at bounding box center [650, 162] width 512 height 27
click at [540, 214] on label "had…lied" at bounding box center [650, 227] width 512 height 27
click at [518, 348] on p "the narrowest" at bounding box center [650, 354] width 499 height 13
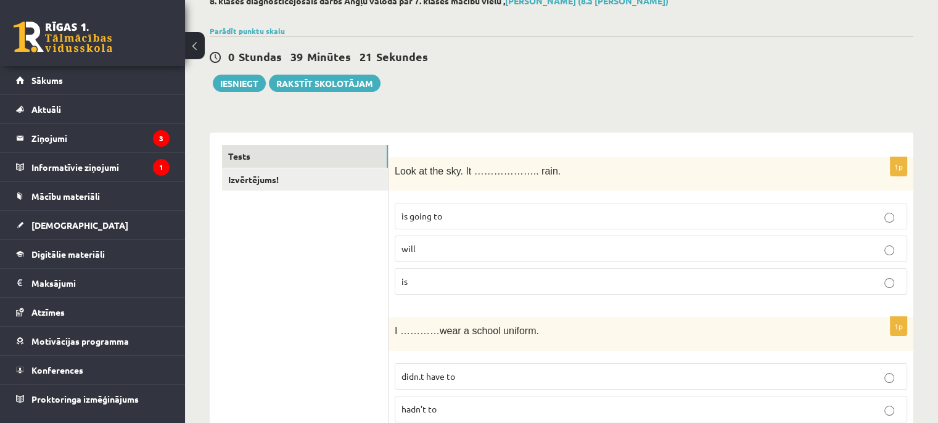
scroll to position [0, 0]
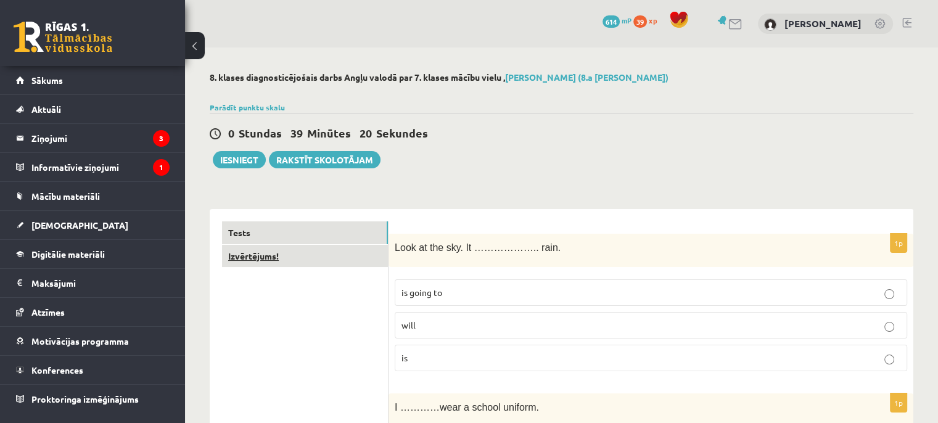
click at [271, 259] on link "Izvērtējums!" at bounding box center [305, 256] width 166 height 23
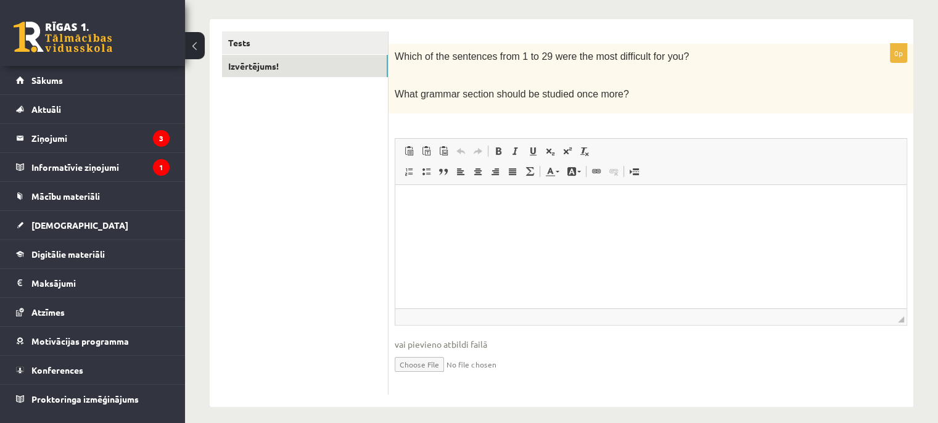
scroll to position [184, 0]
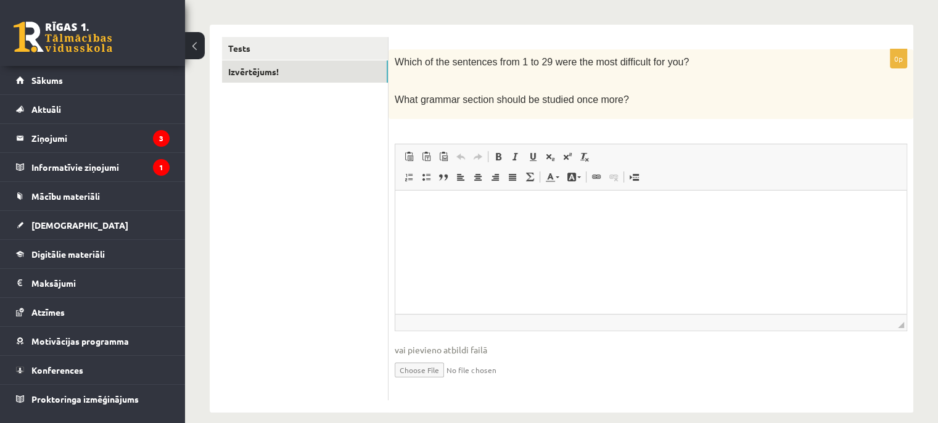
click at [481, 227] on html at bounding box center [650, 209] width 511 height 38
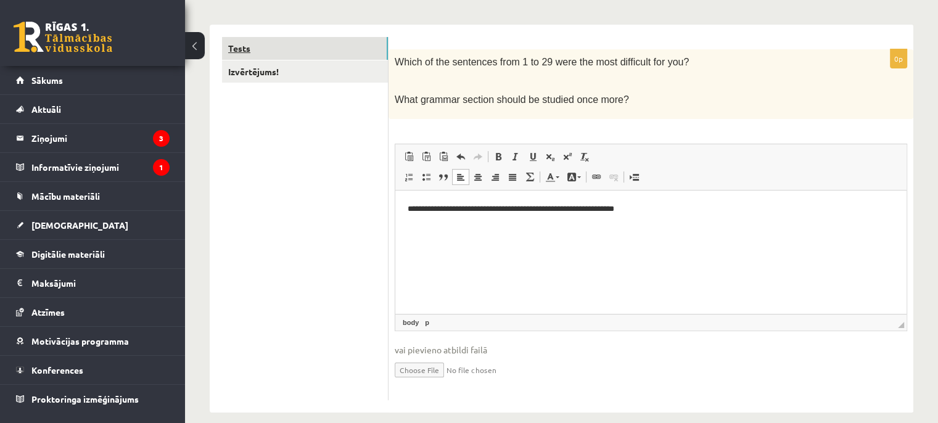
click at [239, 50] on link "Tests" at bounding box center [305, 48] width 166 height 23
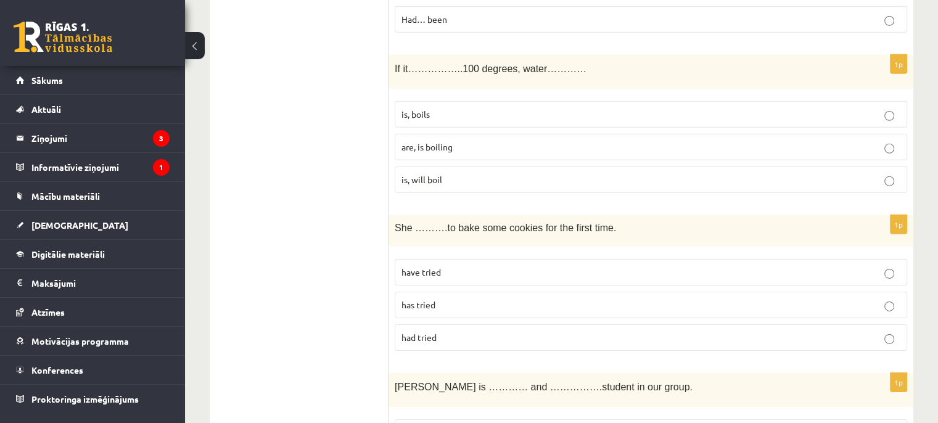
scroll to position [3846, 0]
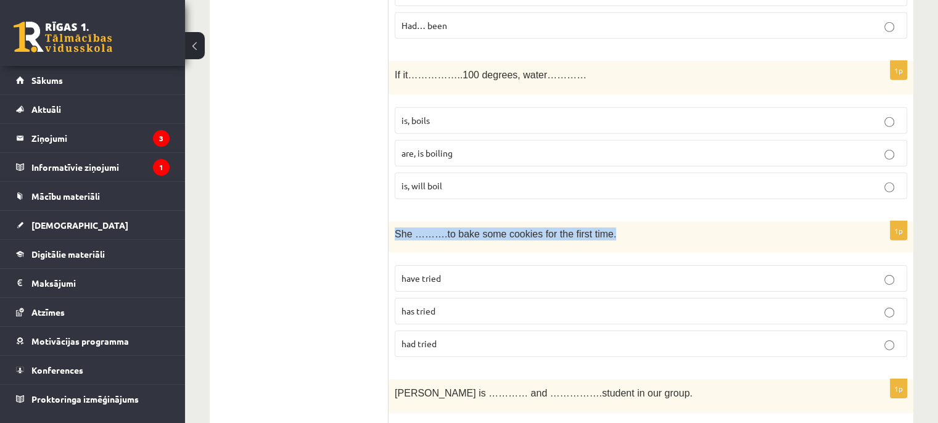
drag, startPoint x: 393, startPoint y: 215, endPoint x: 613, endPoint y: 220, distance: 220.1
click at [613, 221] on div "She ……….to bake some cookies for the first time." at bounding box center [650, 236] width 525 height 31
copy span "She ……….to bake some cookies for the first time."
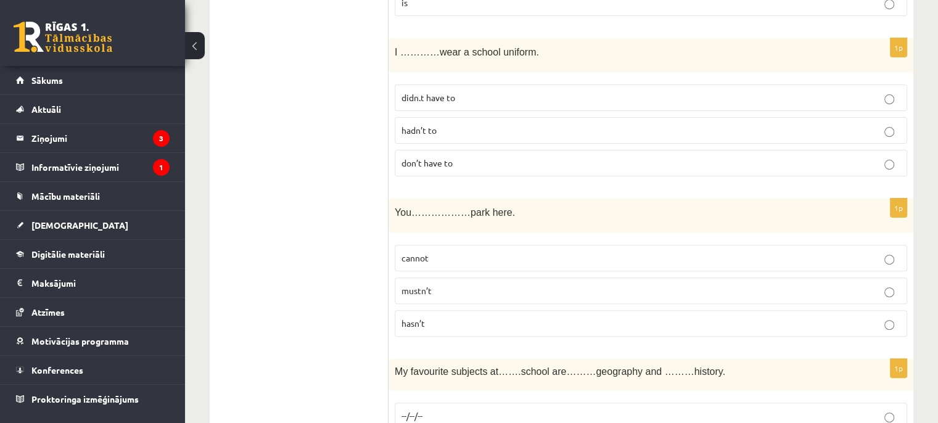
scroll to position [0, 0]
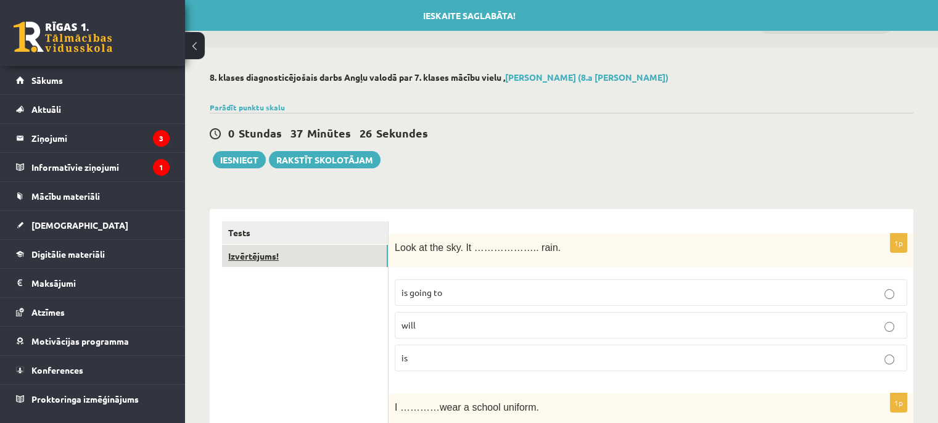
click at [261, 256] on link "Izvērtējums!" at bounding box center [305, 256] width 166 height 23
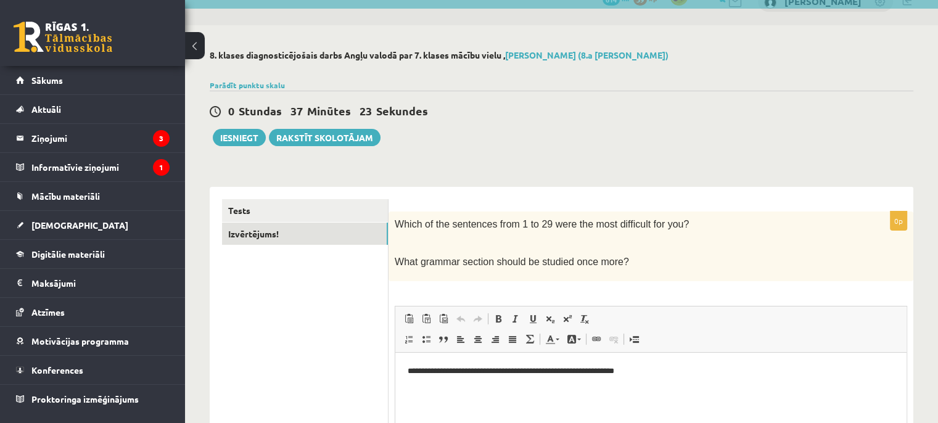
scroll to position [25, 0]
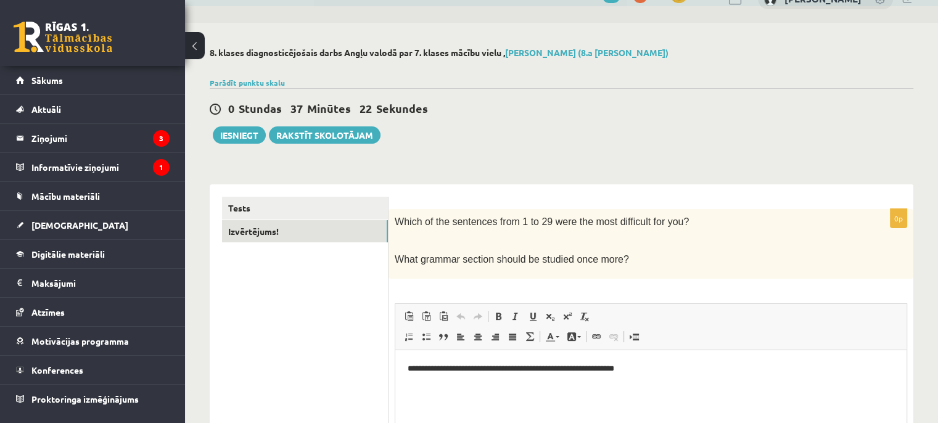
click at [693, 354] on html "**********" at bounding box center [650, 368] width 511 height 38
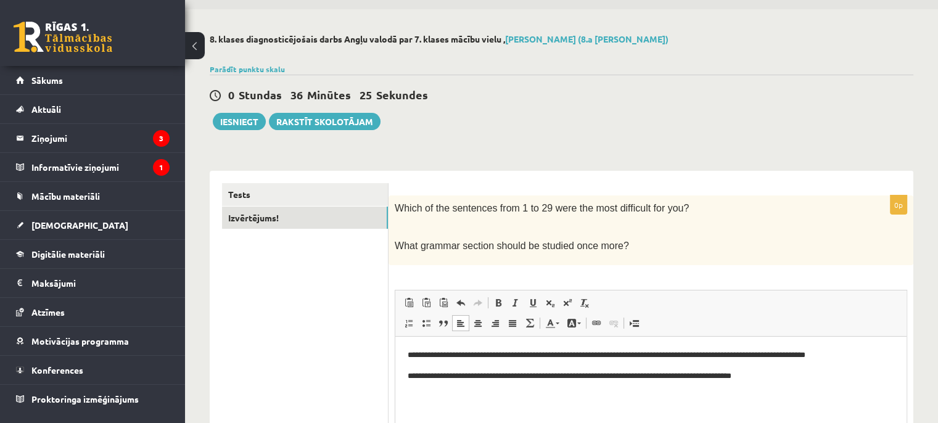
scroll to position [0, 0]
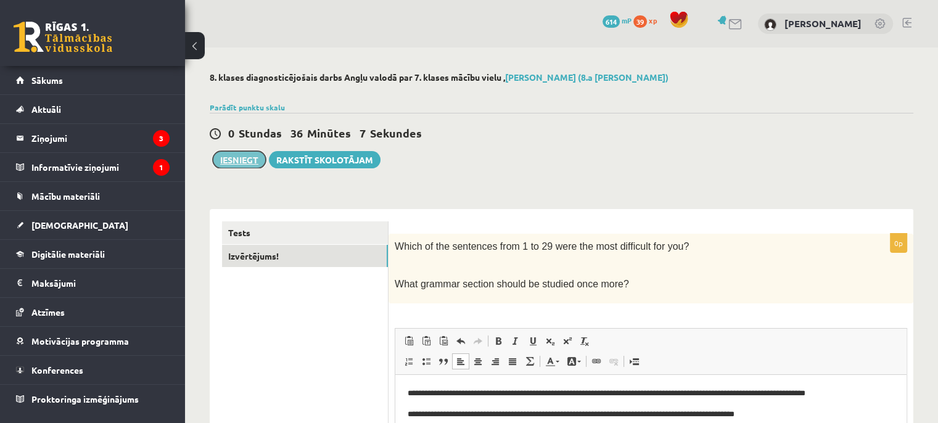
click at [248, 158] on button "Iesniegt" at bounding box center [239, 159] width 53 height 17
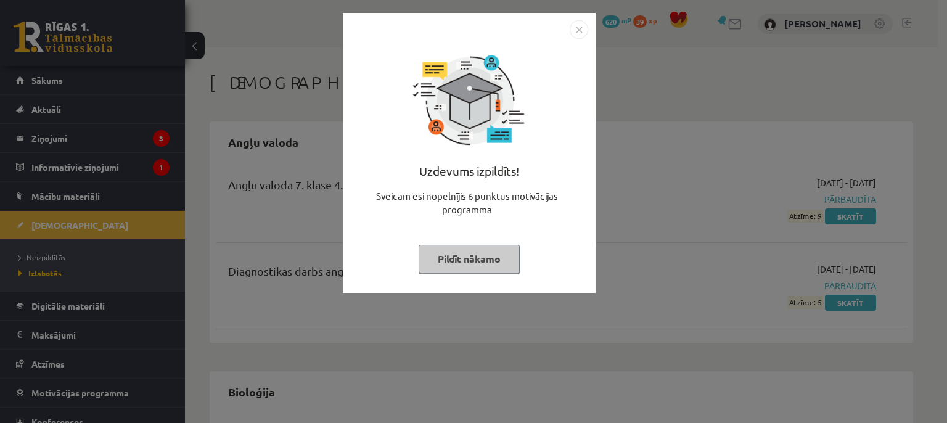
click at [582, 28] on img "Close" at bounding box center [579, 29] width 18 height 18
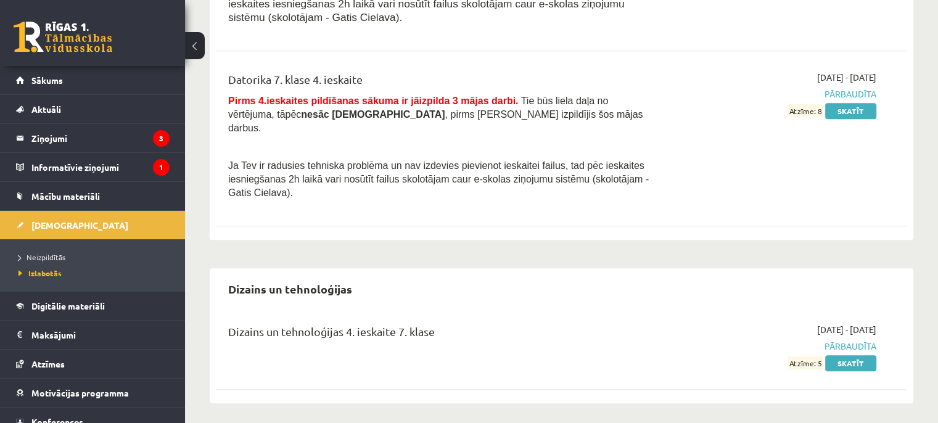
scroll to position [790, 0]
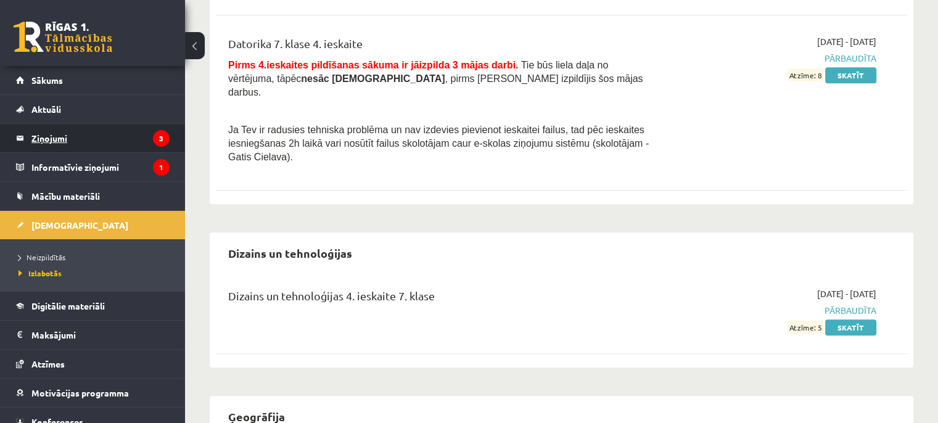
click at [46, 133] on legend "Ziņojumi 3" at bounding box center [100, 138] width 138 height 28
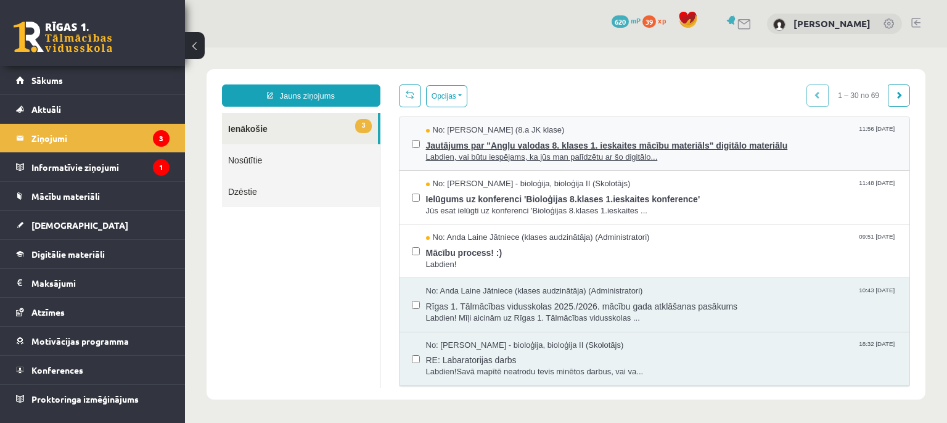
click at [465, 149] on span "Jautājums par "Angļu valodas 8. klases 1. ieskaites mācību materiāls" digitālo …" at bounding box center [662, 143] width 472 height 15
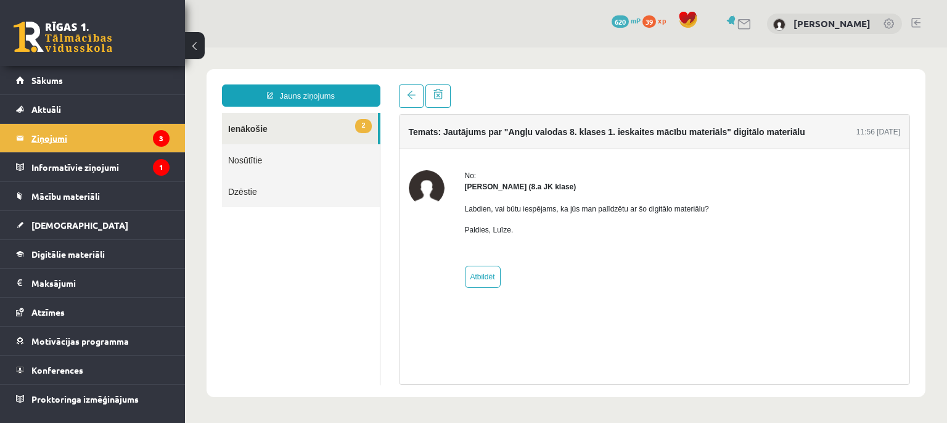
click at [124, 142] on legend "Ziņojumi 3" at bounding box center [100, 138] width 138 height 28
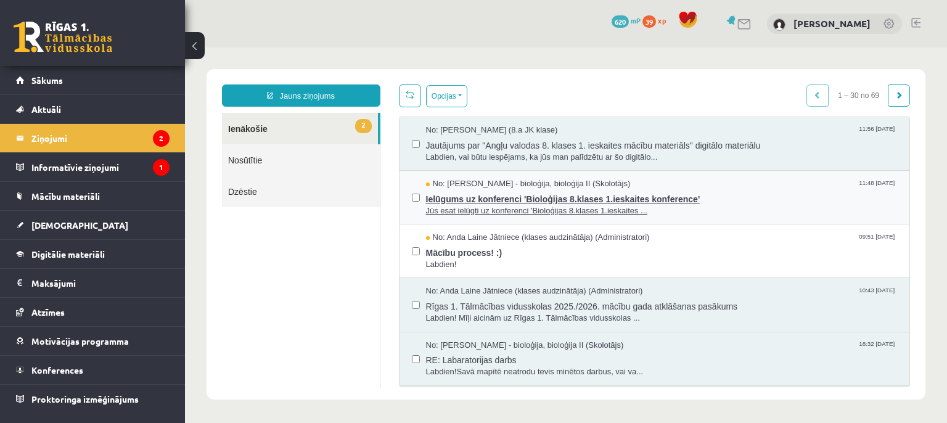
click at [551, 186] on span "No: [PERSON_NAME] - bioloģija, bioloģija II (Skolotājs)" at bounding box center [528, 184] width 205 height 12
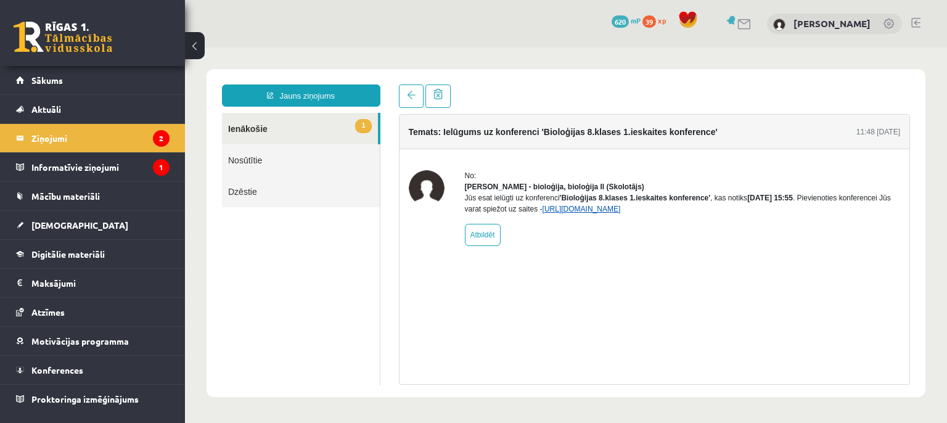
click at [616, 213] on link "https://eskola.r1tv.lv/conferences/4504/join" at bounding box center [581, 209] width 78 height 9
click at [39, 82] on span "Sākums" at bounding box center [46, 80] width 31 height 11
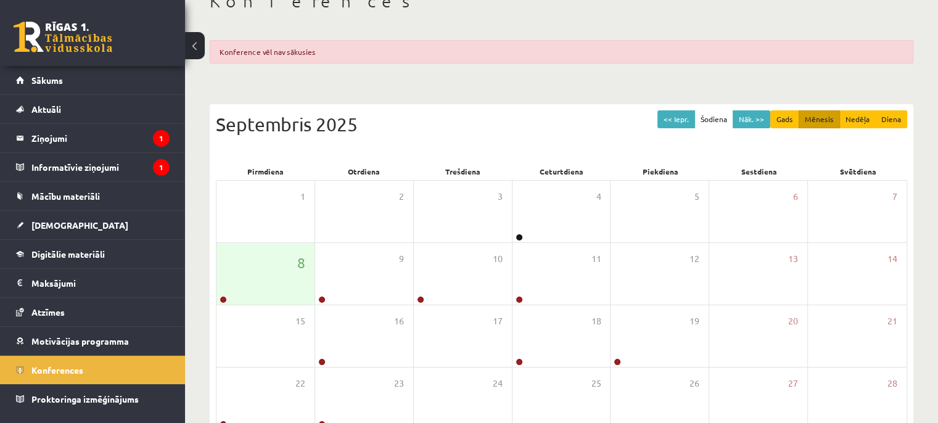
scroll to position [91, 0]
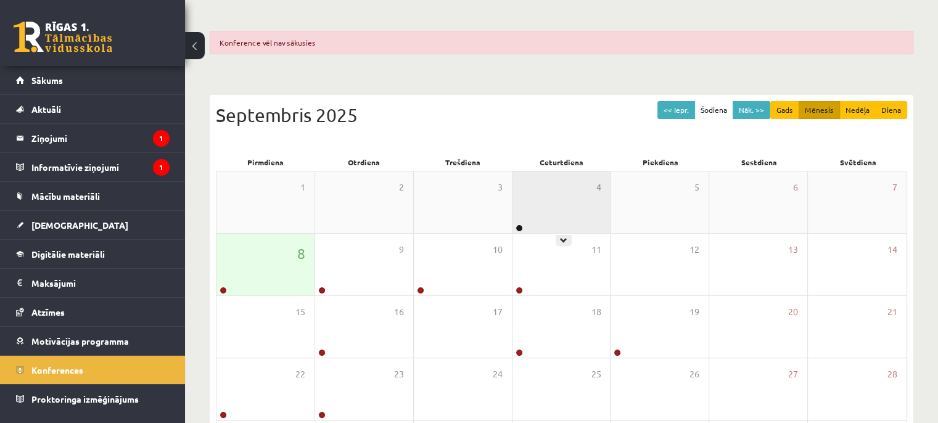
click at [542, 213] on div "4" at bounding box center [561, 202] width 98 height 62
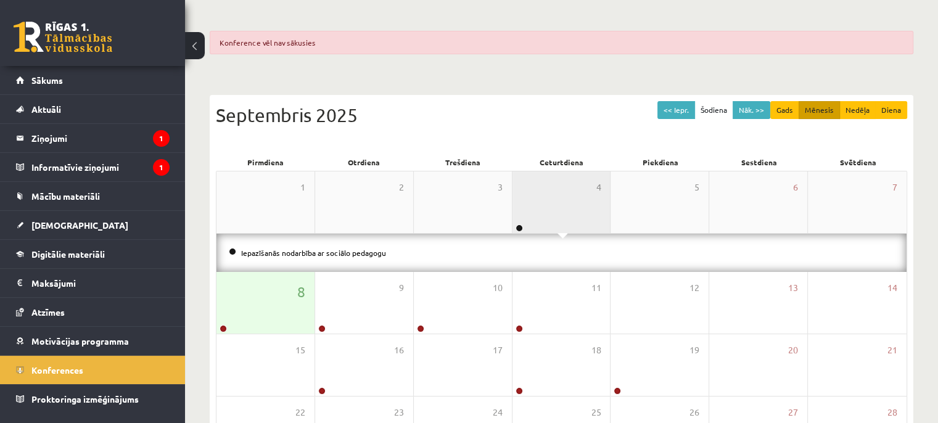
click at [542, 211] on div "4" at bounding box center [561, 202] width 98 height 62
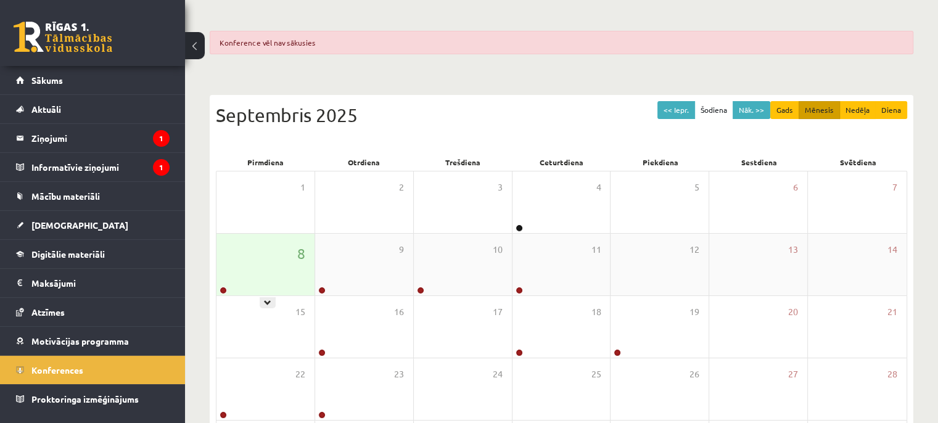
click at [269, 288] on div "8" at bounding box center [265, 265] width 98 height 62
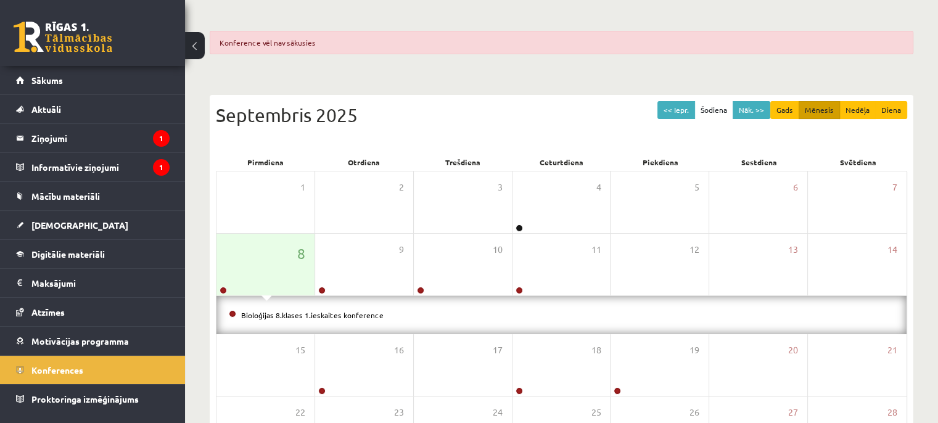
click at [279, 323] on div "Bioloģijas 8.klases 1.ieskaites konference" at bounding box center [561, 315] width 690 height 38
click at [284, 313] on link "Bioloģijas 8.klases 1.ieskaites konference" at bounding box center [312, 315] width 142 height 10
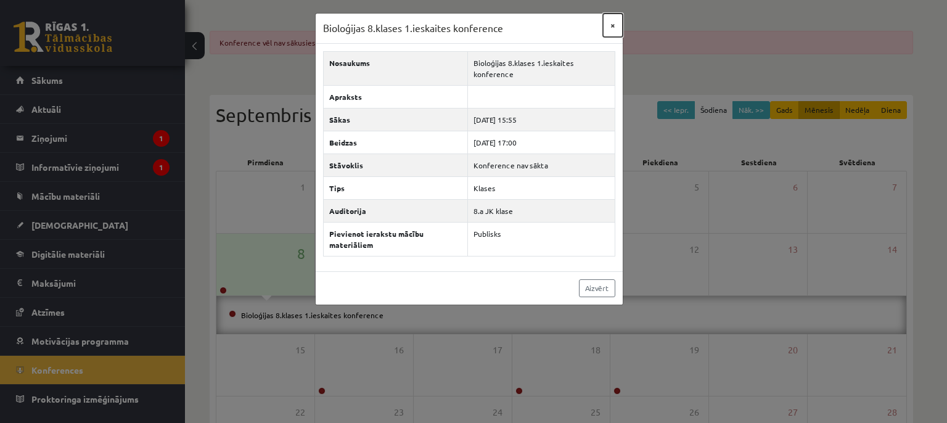
click at [618, 18] on button "×" at bounding box center [613, 25] width 20 height 23
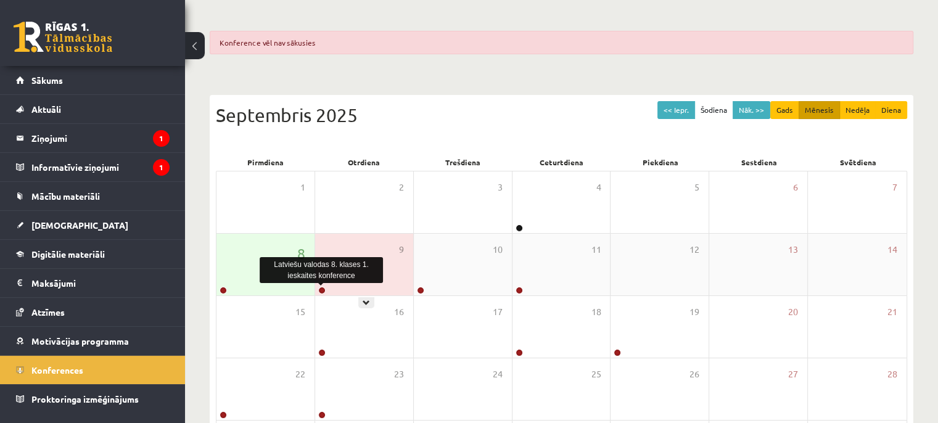
click at [321, 287] on link at bounding box center [321, 290] width 7 height 7
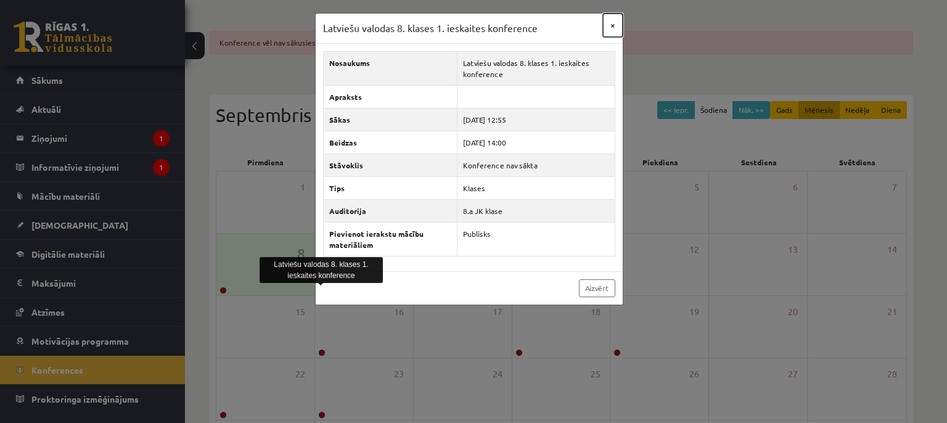
click at [615, 27] on button "×" at bounding box center [613, 25] width 20 height 23
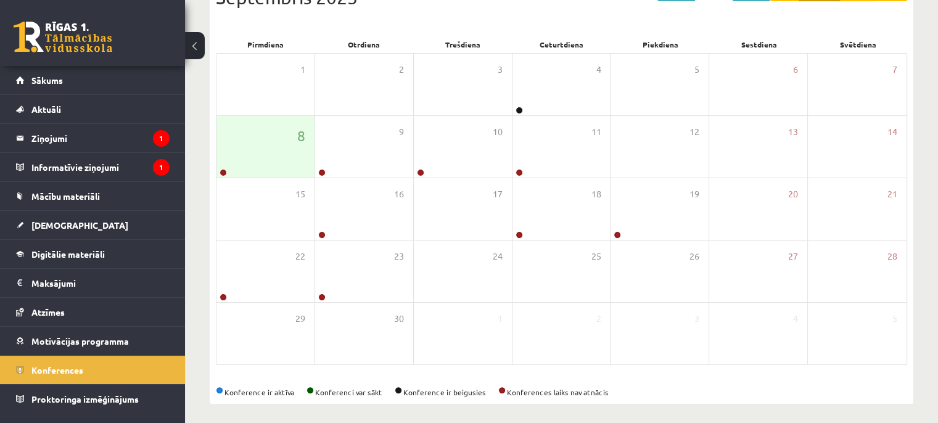
scroll to position [213, 0]
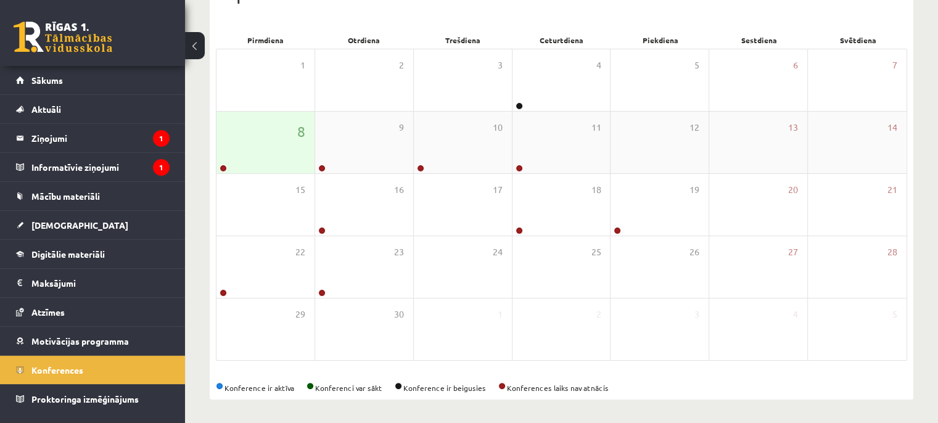
click at [222, 123] on div "8" at bounding box center [265, 143] width 98 height 62
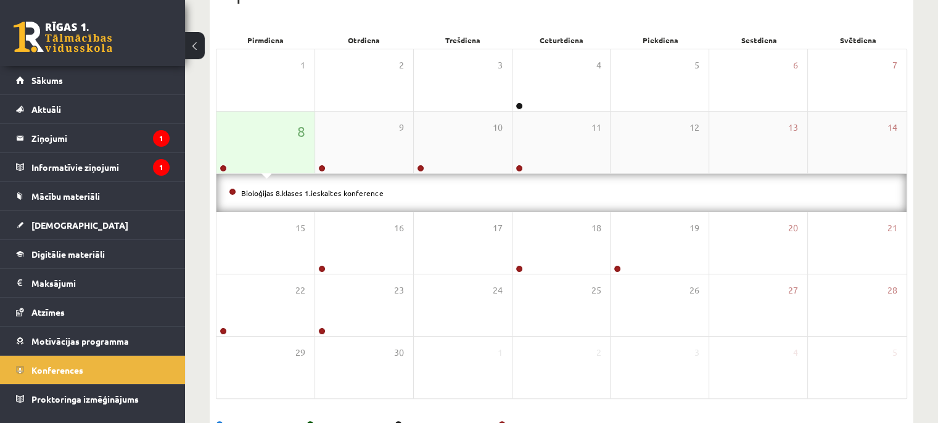
click at [794, 129] on span "13" at bounding box center [793, 128] width 10 height 14
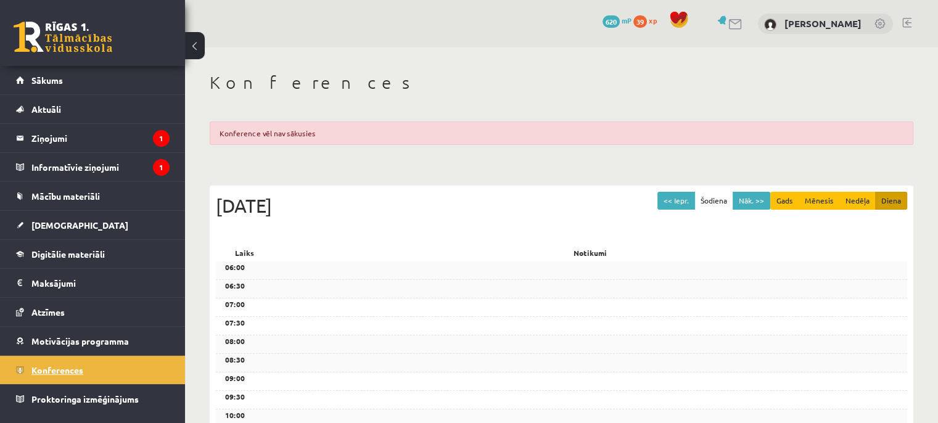
click at [70, 361] on link "Konferences" at bounding box center [92, 370] width 153 height 28
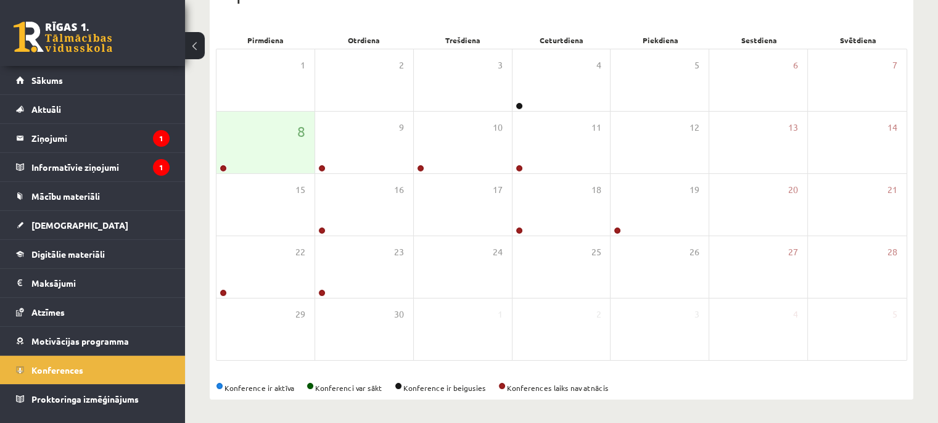
scroll to position [161, 0]
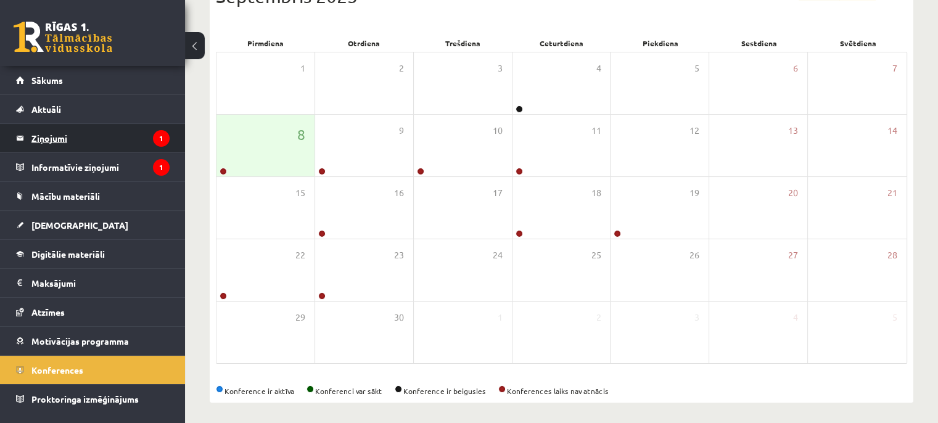
click at [25, 133] on link "Ziņojumi 1" at bounding box center [92, 138] width 153 height 28
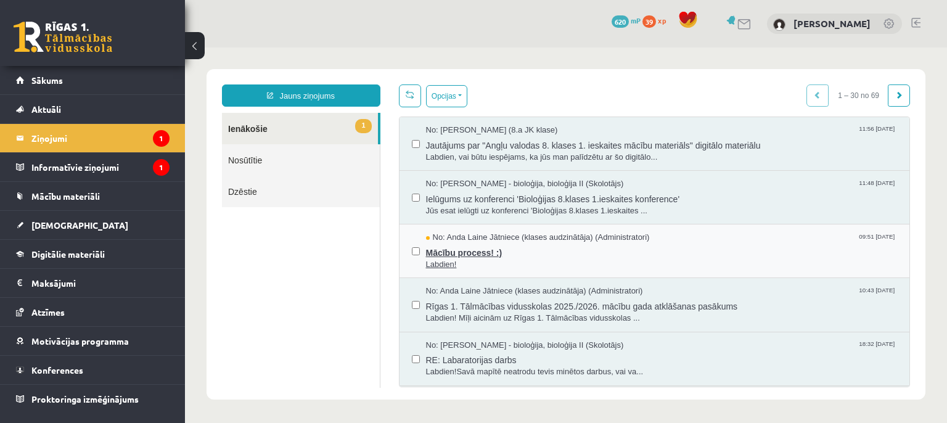
click at [428, 253] on span "Mācību process! :)" at bounding box center [662, 250] width 472 height 15
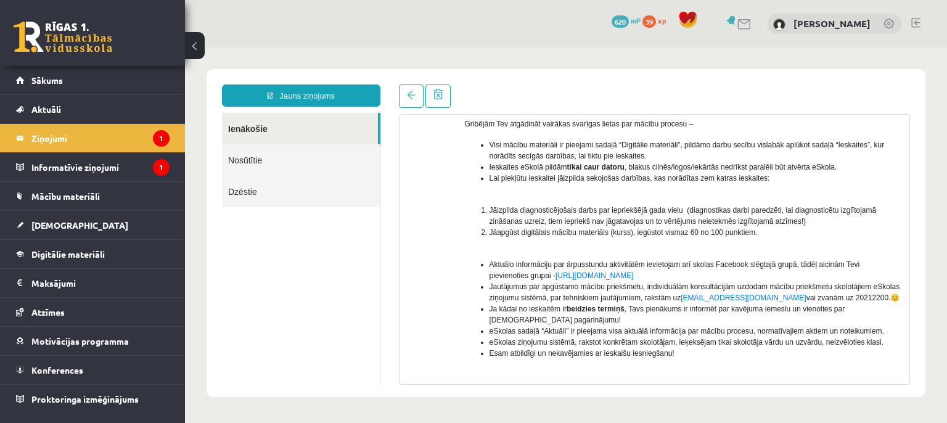
scroll to position [129, 0]
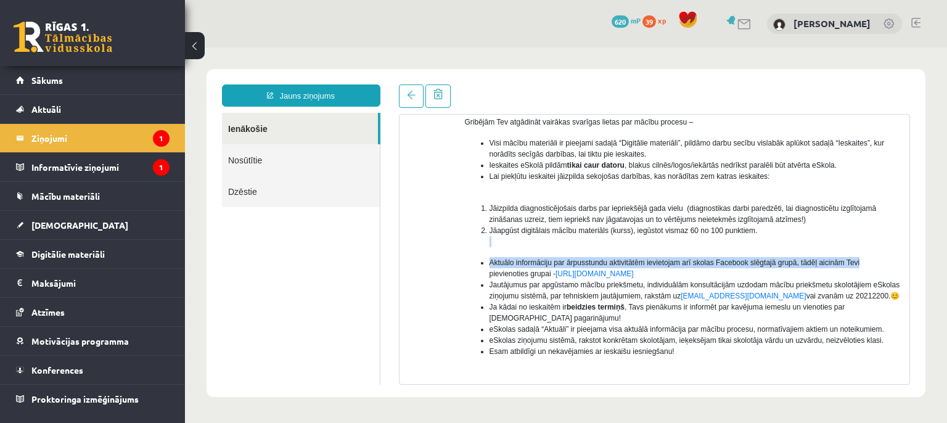
drag, startPoint x: 946, startPoint y: 256, endPoint x: 927, endPoint y: 229, distance: 32.7
click at [927, 229] on body "Jauns ziņojums Ienākošie Nosūtītie Dzēstie ********* ********* ******* Temats: …" at bounding box center [566, 232] width 762 height 371
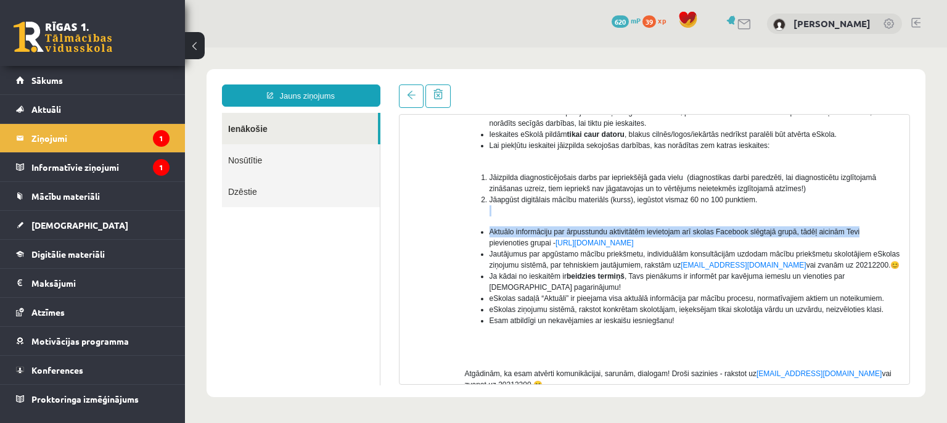
scroll to position [158, 0]
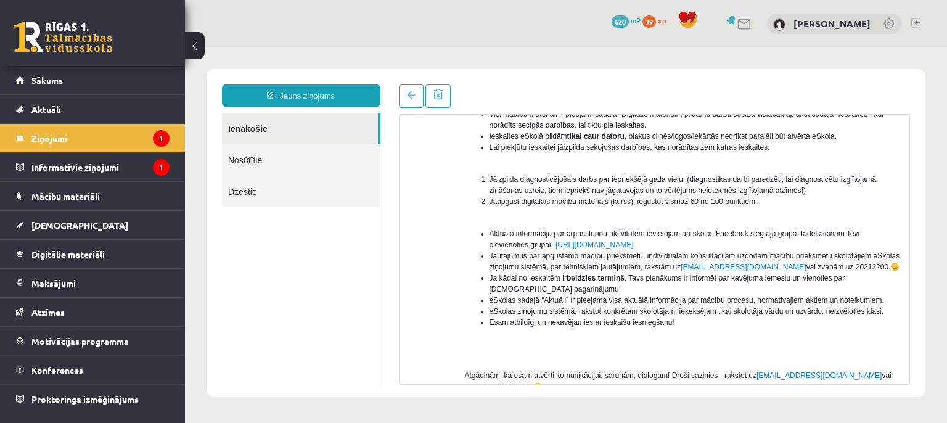
click at [424, 285] on div at bounding box center [427, 228] width 36 height 432
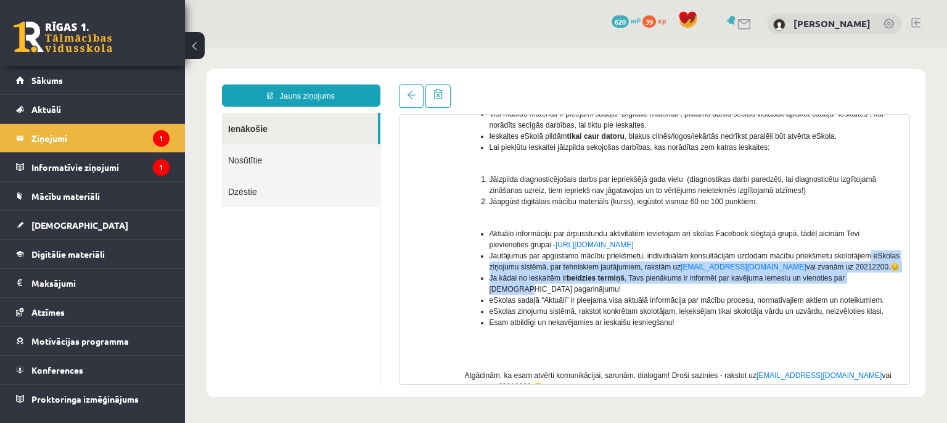
drag, startPoint x: 893, startPoint y: 278, endPoint x: 883, endPoint y: 249, distance: 30.6
click at [886, 248] on div "No: Anda Laine Jātniece (klases audzinātāja) (Administratori) Labdien! Otrā sep…" at bounding box center [654, 228] width 510 height 432
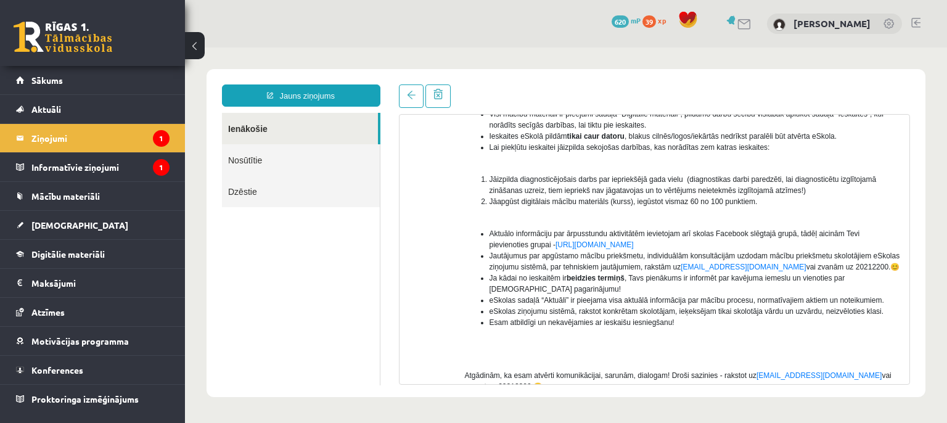
click at [860, 200] on li "Jāapgūst digitālais mācību materiāls (kurss), iegūstot vismaz 60 no 100 punktie…" at bounding box center [694, 201] width 411 height 11
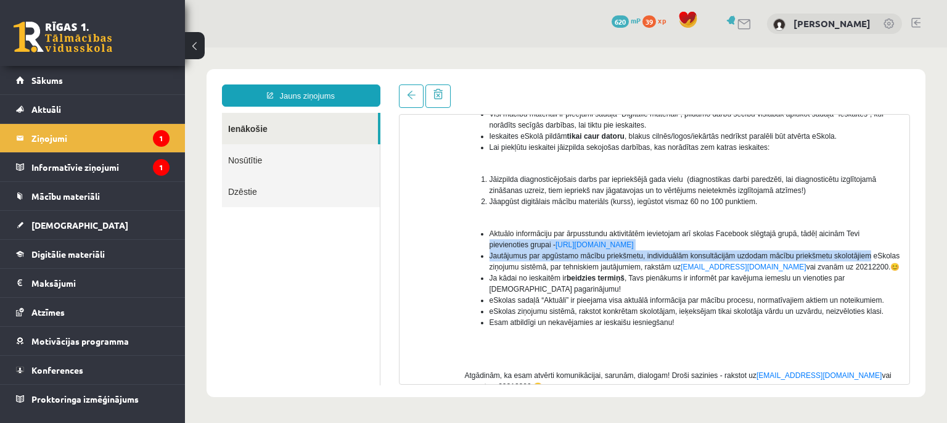
drag, startPoint x: 909, startPoint y: 255, endPoint x: 902, endPoint y: 228, distance: 28.0
click at [903, 228] on div "Temats: Mācību process! :) 09:51 08/09/2025 No: Anda Laine Jātniece (klases aud…" at bounding box center [655, 249] width 512 height 271
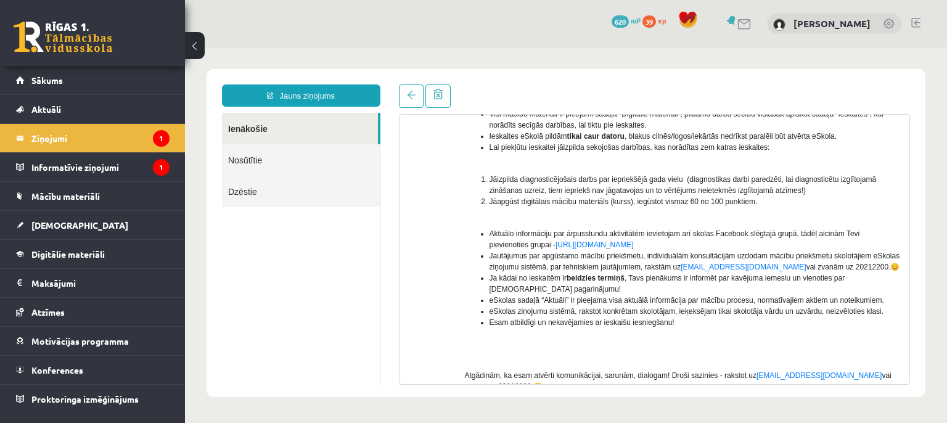
click at [871, 203] on li "Jāapgūst digitālais mācību materiāls (kurss), iegūstot vismaz 60 no 100 punktie…" at bounding box center [694, 201] width 411 height 11
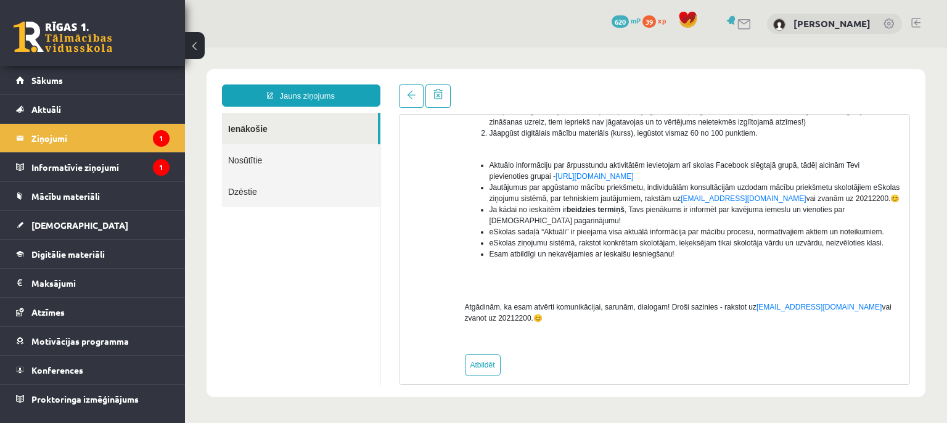
scroll to position [227, 0]
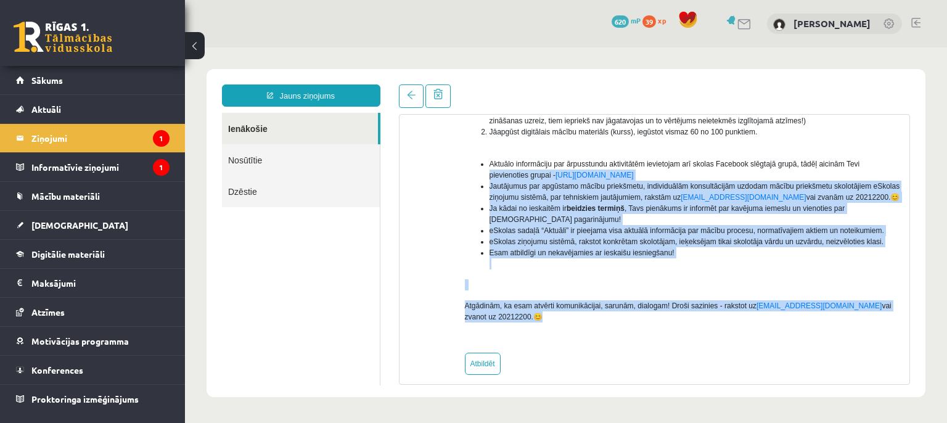
drag, startPoint x: 909, startPoint y: 298, endPoint x: 865, endPoint y: 151, distance: 153.7
click at [865, 151] on div "Temats: Mācību process! :) 09:51 08/09/2025 No: Anda Laine Jātniece (klases aud…" at bounding box center [655, 249] width 512 height 271
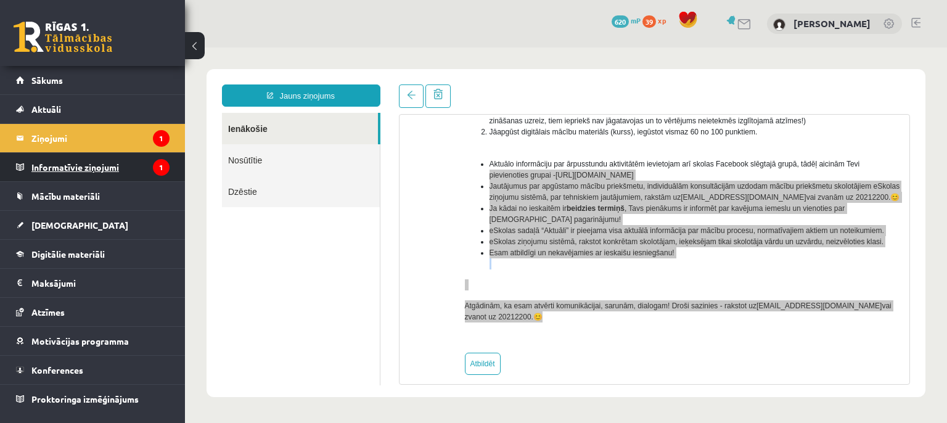
click at [32, 167] on legend "Informatīvie ziņojumi 1" at bounding box center [100, 167] width 138 height 28
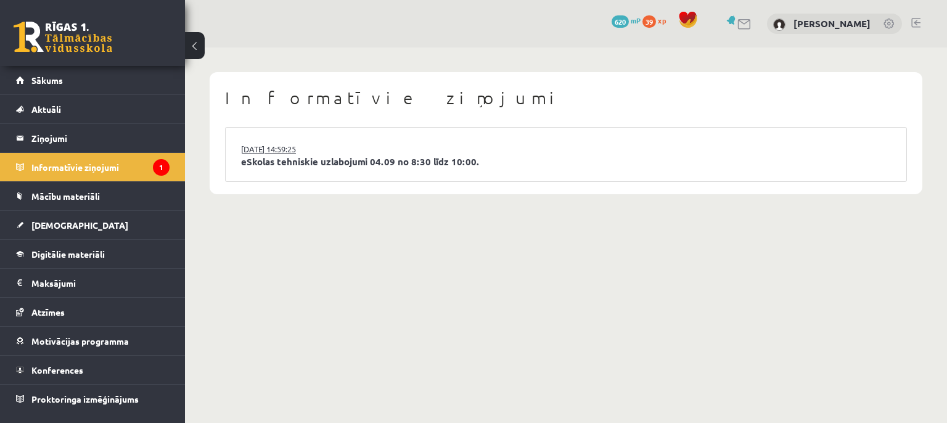
click at [274, 144] on link "03.09.2025 14:59:25" at bounding box center [287, 149] width 92 height 12
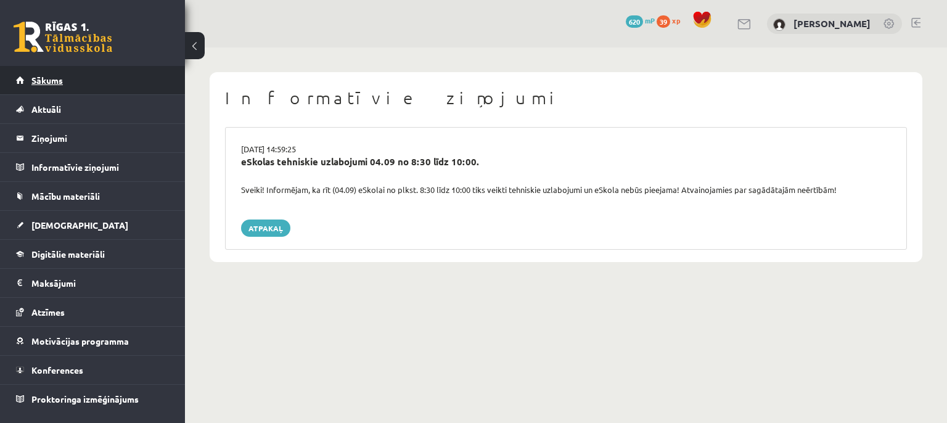
click at [43, 83] on span "Sākums" at bounding box center [46, 80] width 31 height 11
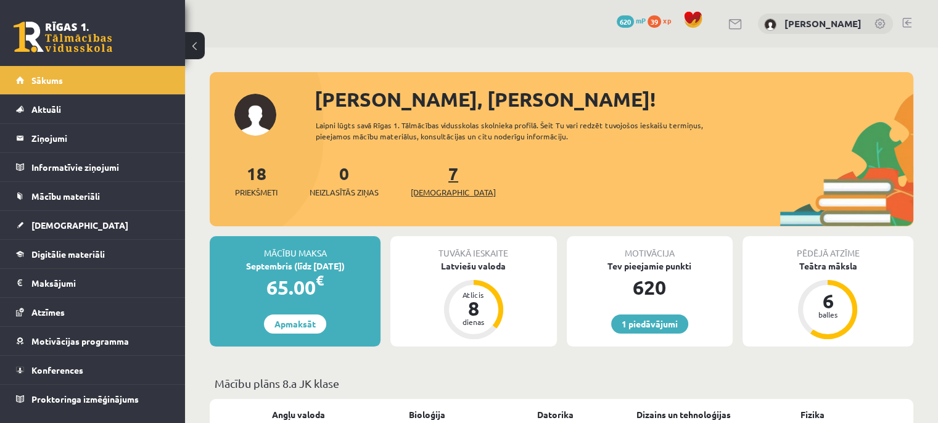
click at [428, 195] on span "[DEMOGRAPHIC_DATA]" at bounding box center [453, 192] width 85 height 12
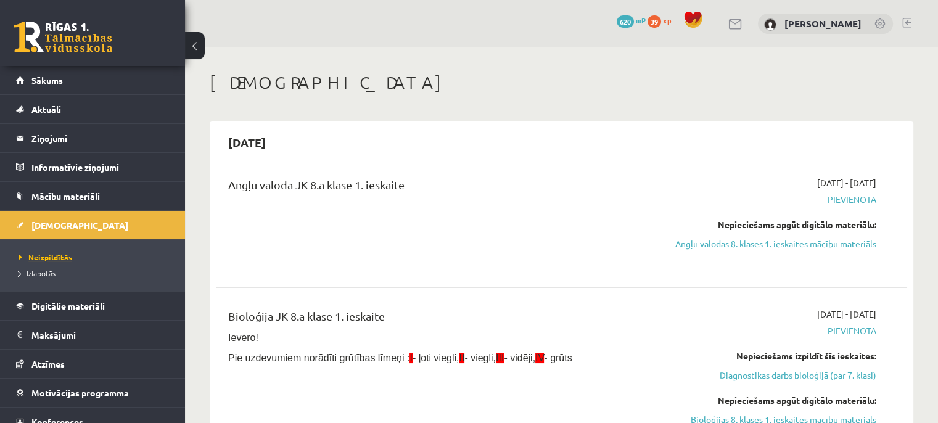
click at [51, 252] on span "Neizpildītās" at bounding box center [45, 257] width 54 height 10
drag, startPoint x: 817, startPoint y: 244, endPoint x: 528, endPoint y: 35, distance: 356.2
click at [816, 244] on link "Angļu valodas 8. klases 1. ieskaites mācību materiāls" at bounding box center [773, 243] width 203 height 13
click at [791, 248] on link "Angļu valodas 8. klases 1. ieskaites mācību materiāls" at bounding box center [773, 243] width 203 height 13
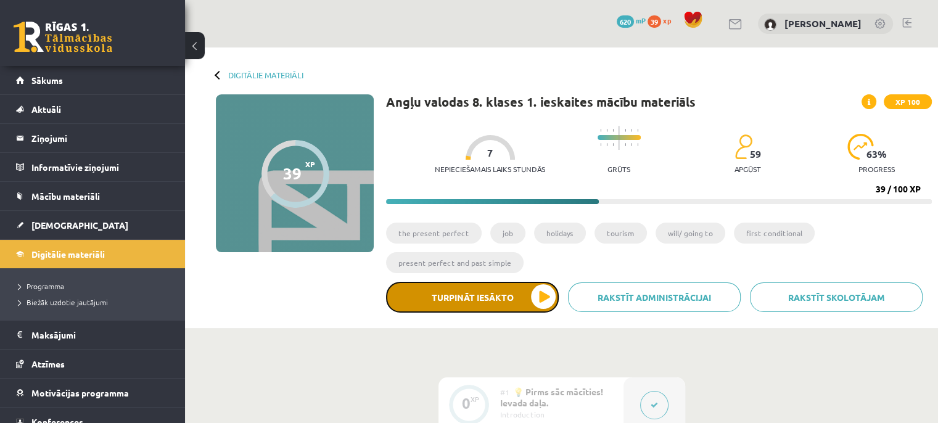
click at [541, 300] on button "Turpināt iesākto" at bounding box center [472, 297] width 173 height 31
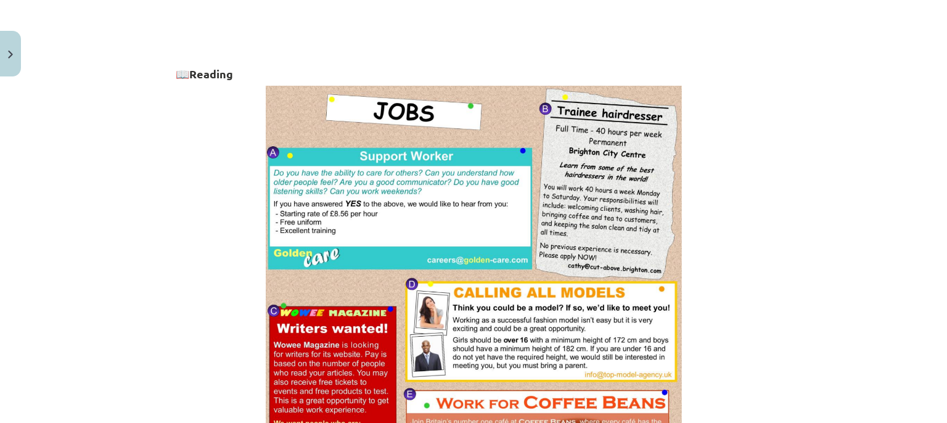
scroll to position [966, 0]
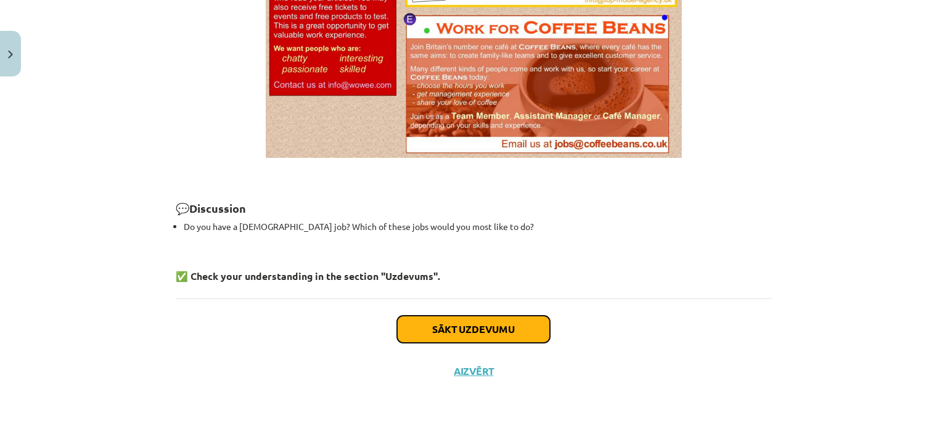
click at [462, 324] on button "Sākt uzdevumu" at bounding box center [473, 329] width 153 height 27
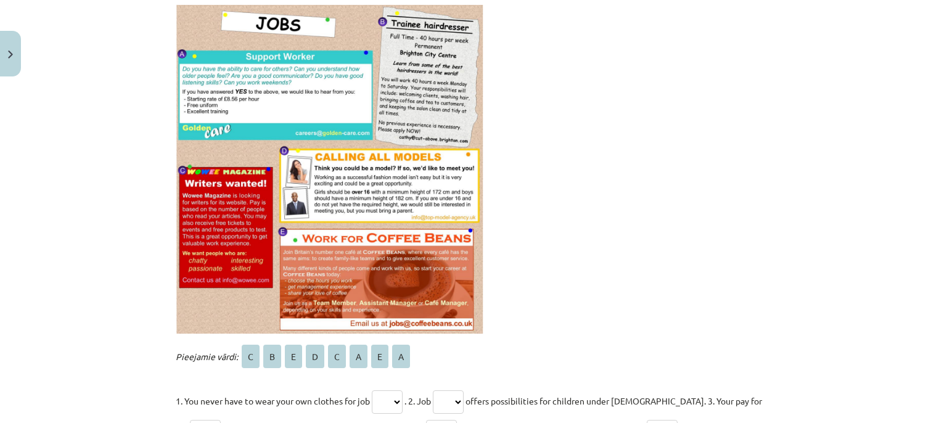
scroll to position [282, 0]
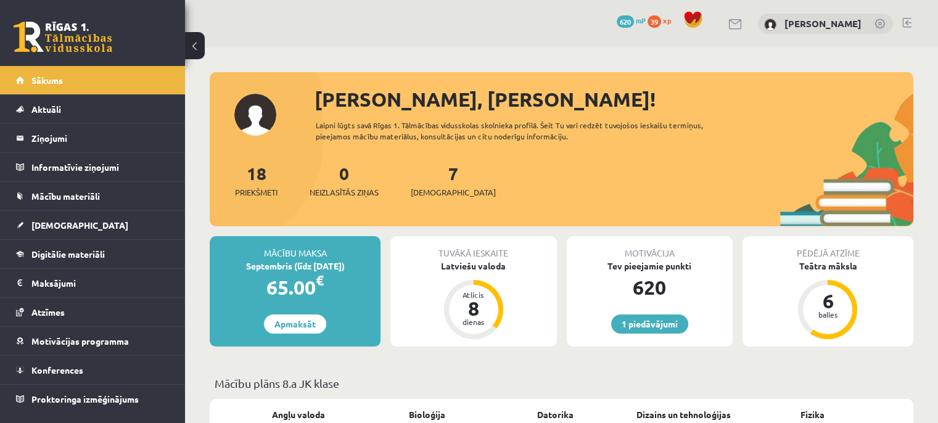
scroll to position [12, 0]
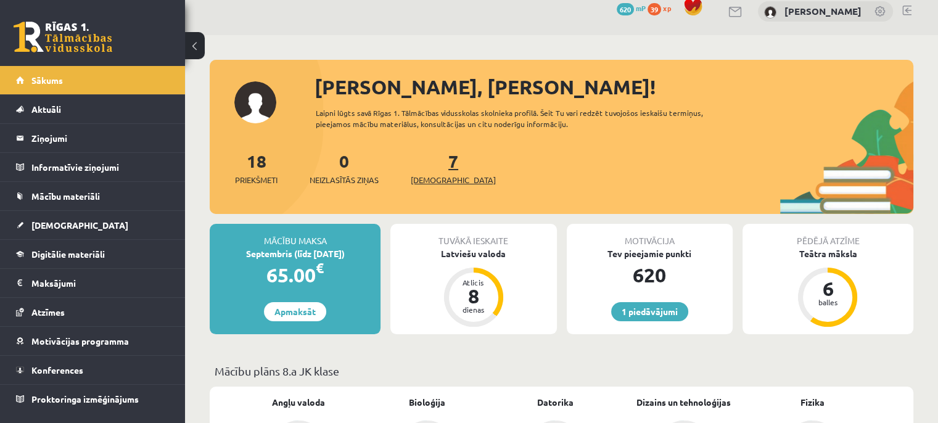
click at [430, 175] on span "[DEMOGRAPHIC_DATA]" at bounding box center [453, 180] width 85 height 12
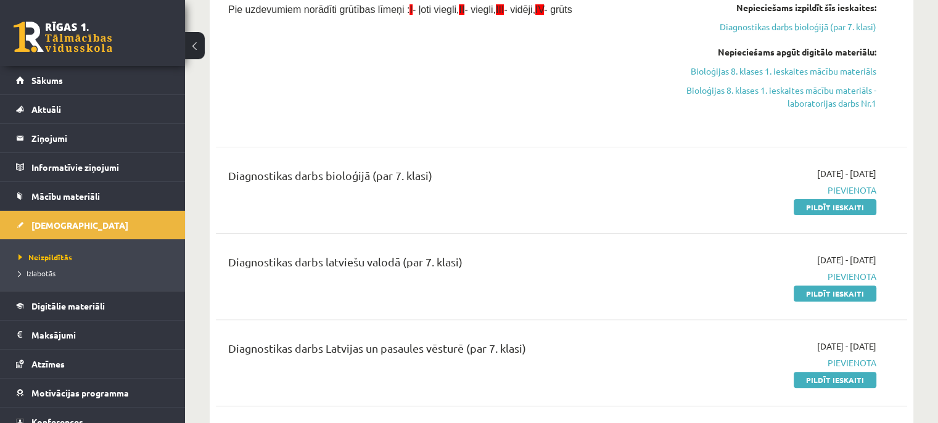
scroll to position [314, 0]
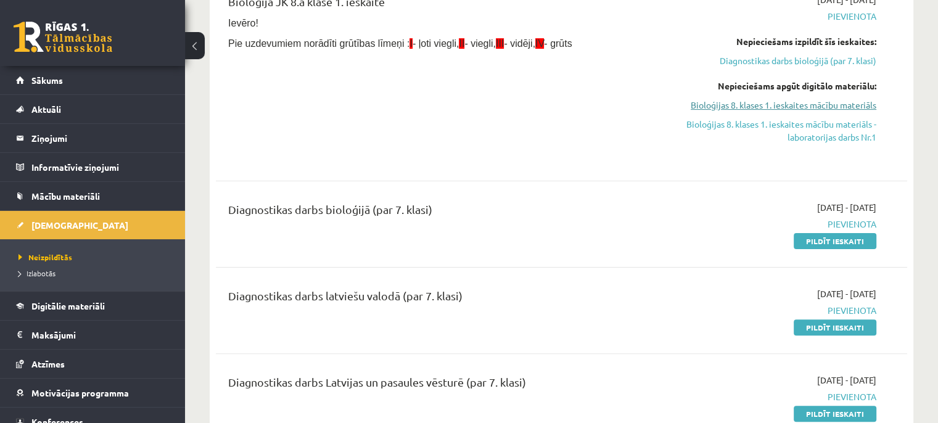
click at [811, 107] on link "Bioloģijas 8. klases 1. ieskaites mācību materiāls" at bounding box center [773, 105] width 203 height 13
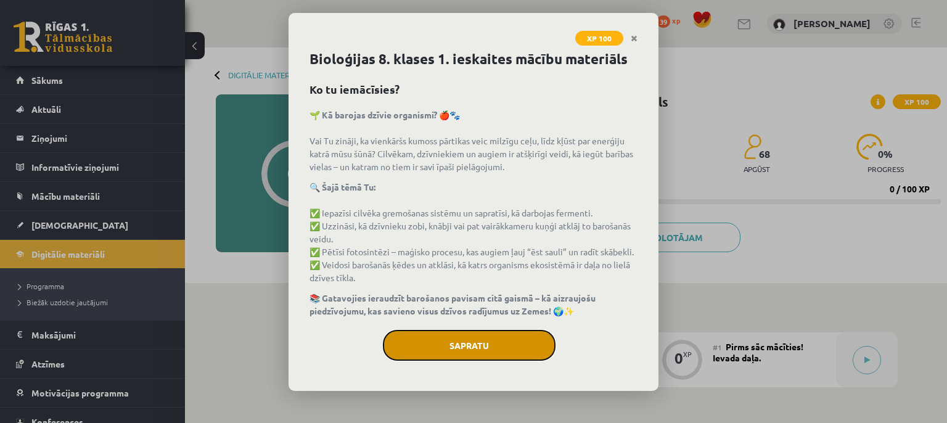
click at [512, 339] on button "Sapratu" at bounding box center [469, 345] width 173 height 31
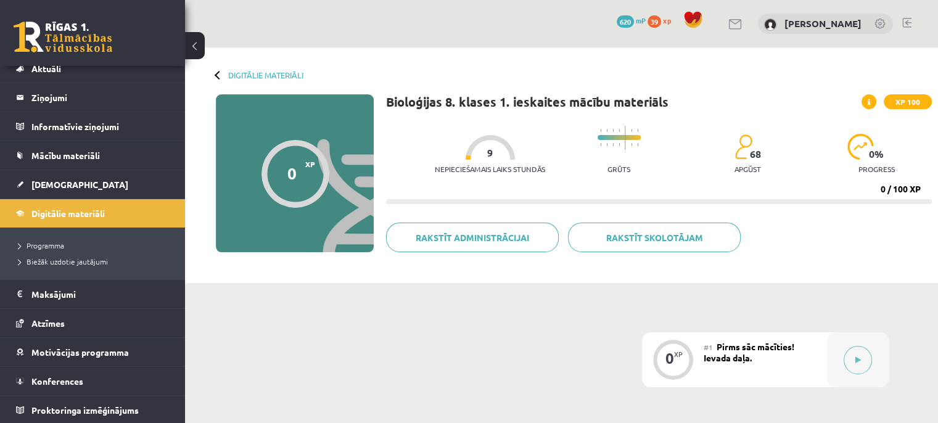
click at [905, 20] on link at bounding box center [906, 23] width 9 height 10
